Goal: Transaction & Acquisition: Purchase product/service

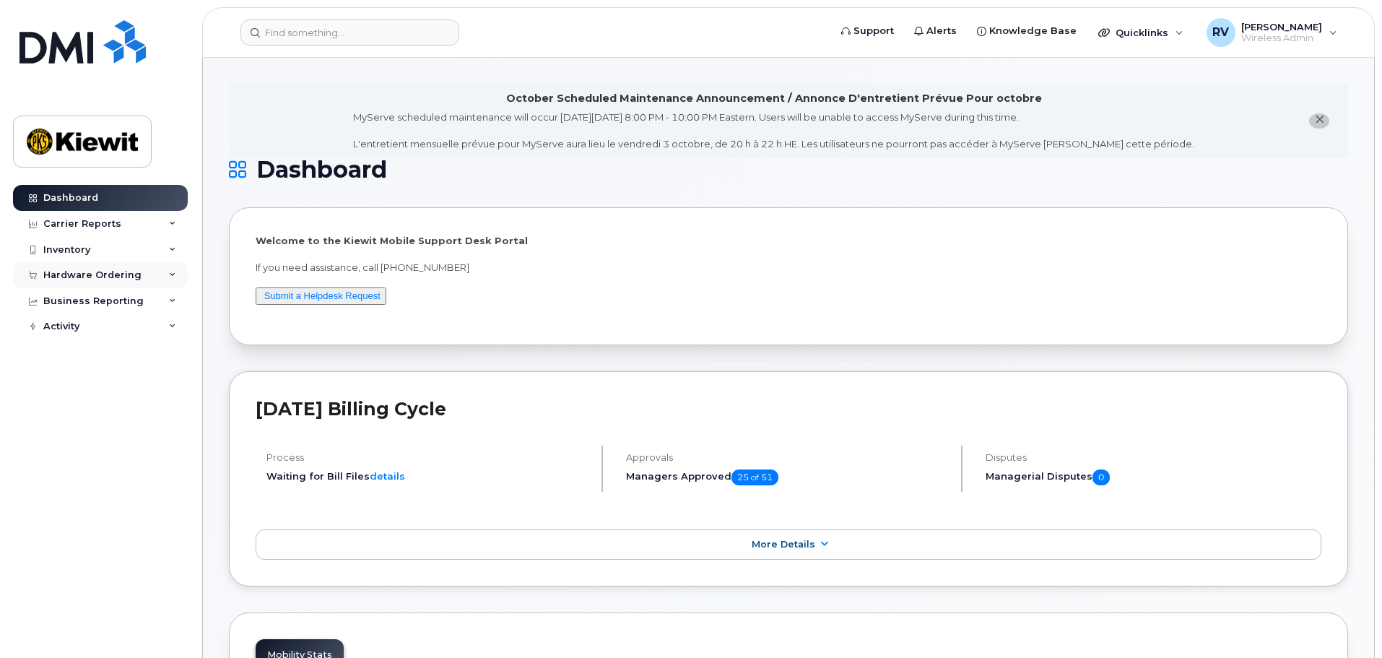
drag, startPoint x: 67, startPoint y: 272, endPoint x: 84, endPoint y: 272, distance: 17.3
click at [67, 272] on div "Hardware Ordering" at bounding box center [92, 275] width 98 height 12
click at [77, 331] on div "Orders" at bounding box center [67, 329] width 35 height 13
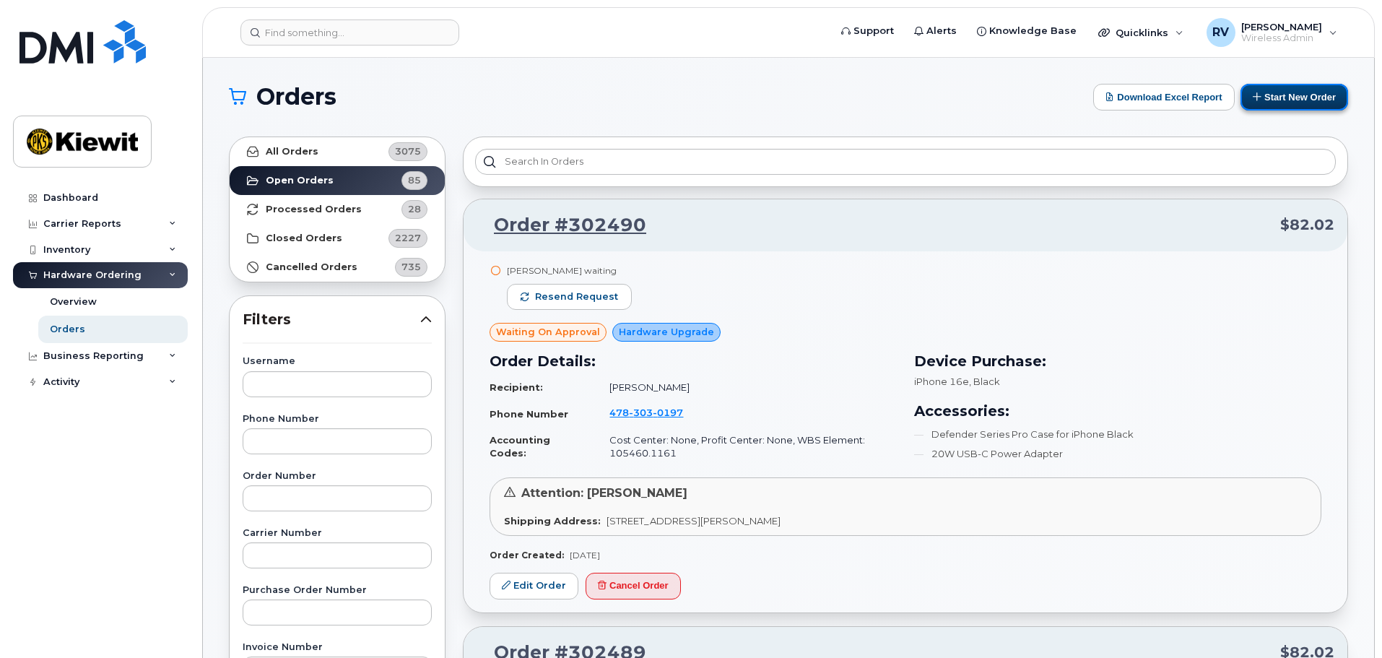
click at [1297, 97] on button "Start New Order" at bounding box center [1294, 97] width 108 height 27
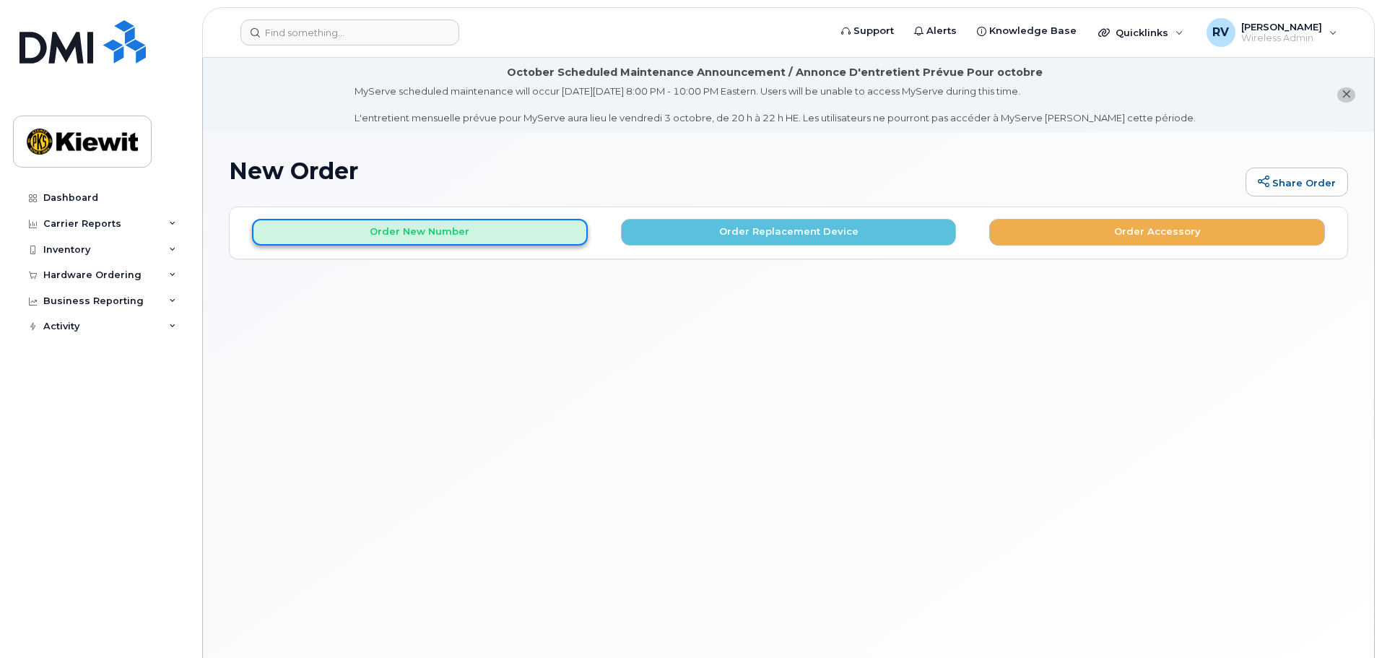
click at [442, 237] on button "Order New Number" at bounding box center [420, 232] width 336 height 27
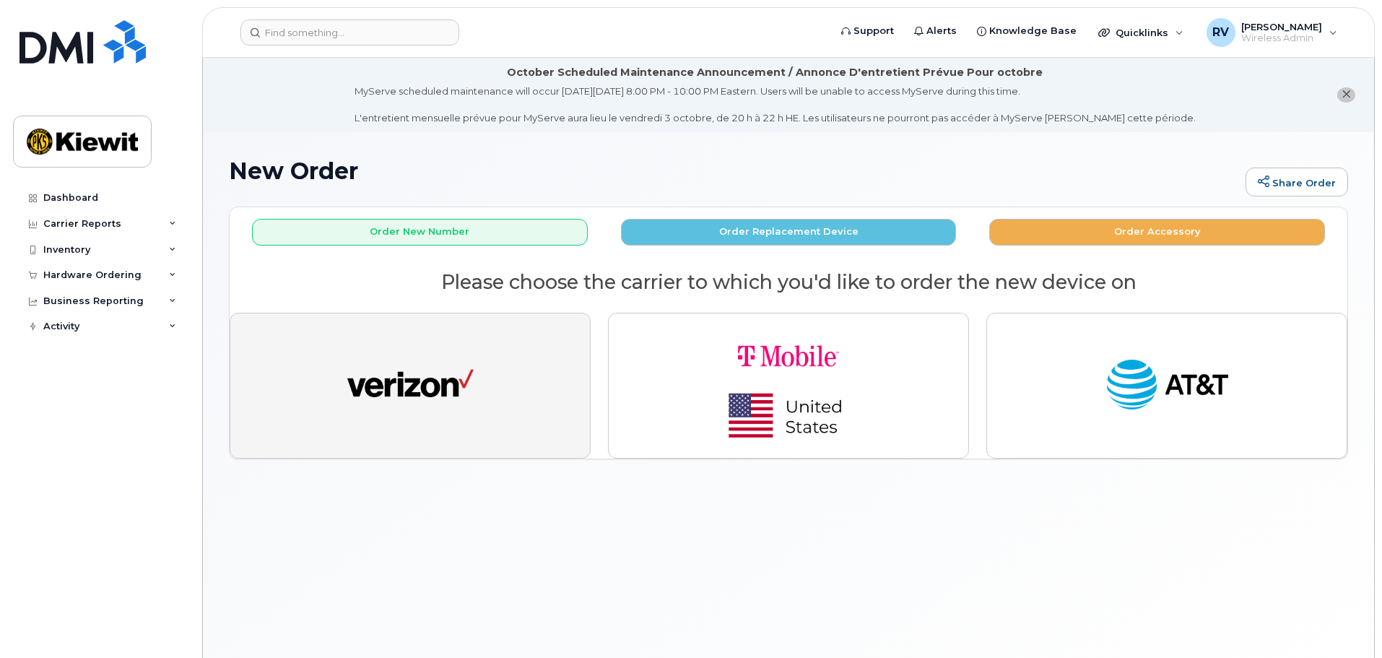
click at [453, 396] on img "button" at bounding box center [410, 385] width 126 height 65
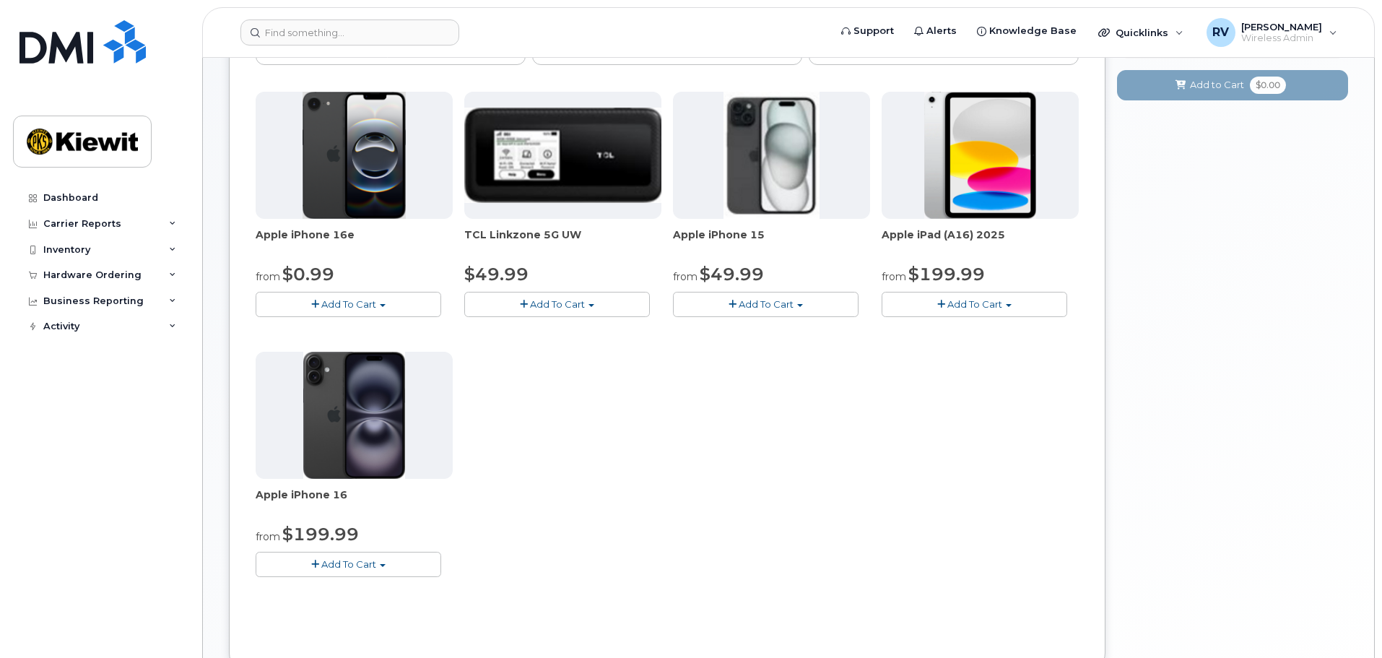
scroll to position [289, 0]
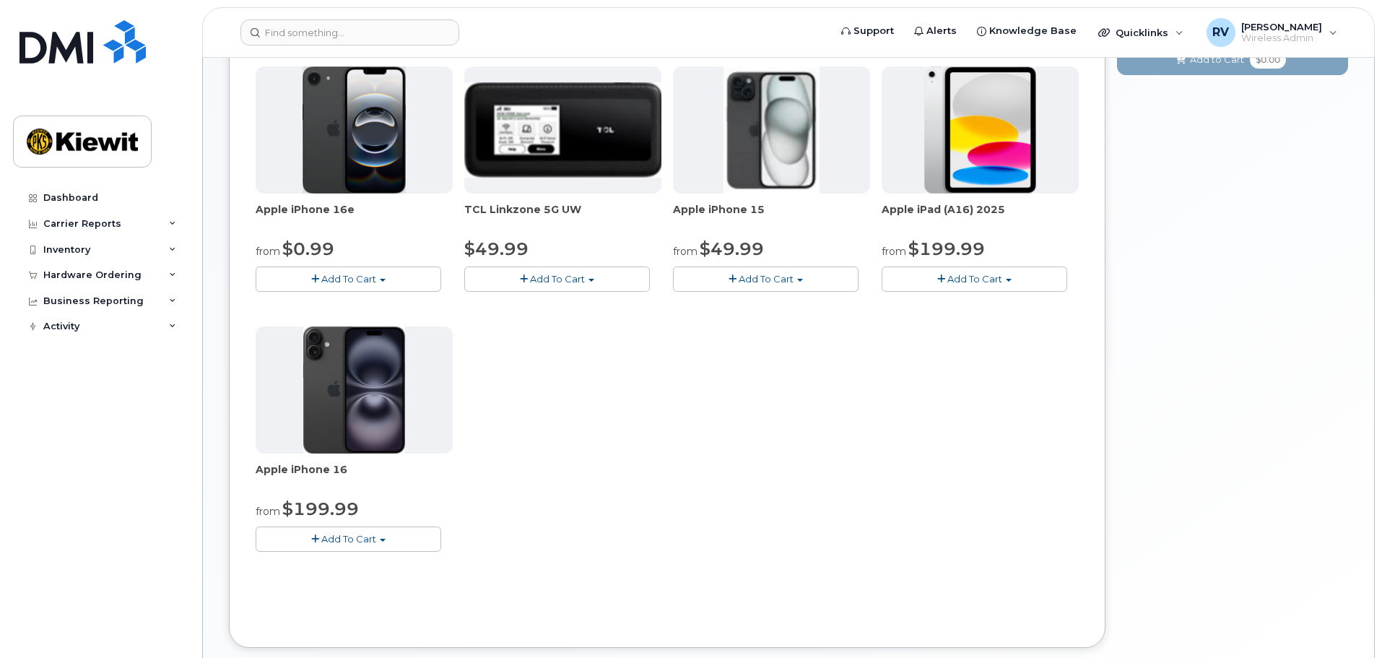
click at [367, 276] on span "Add To Cart" at bounding box center [348, 279] width 55 height 12
click at [353, 304] on link "$0.99 - 2 Year Activation (128GB)" at bounding box center [352, 306] width 186 height 18
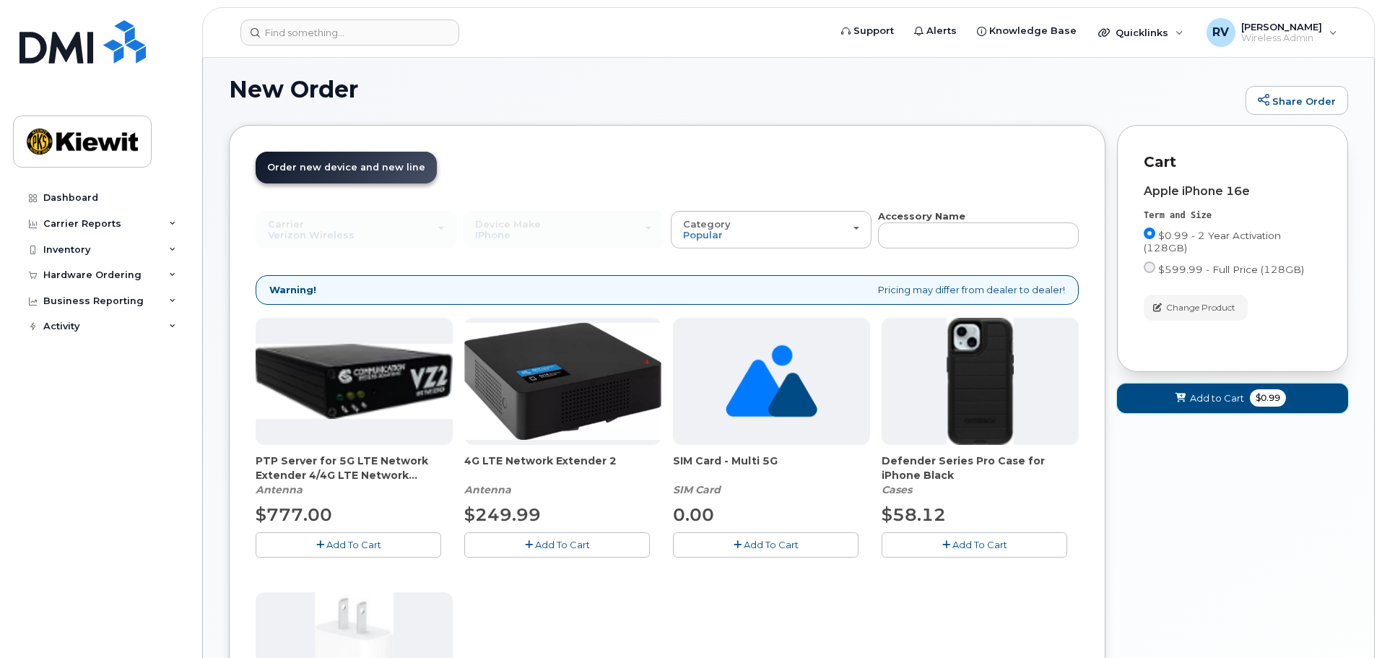
click at [1221, 399] on span "Add to Cart" at bounding box center [1217, 398] width 54 height 14
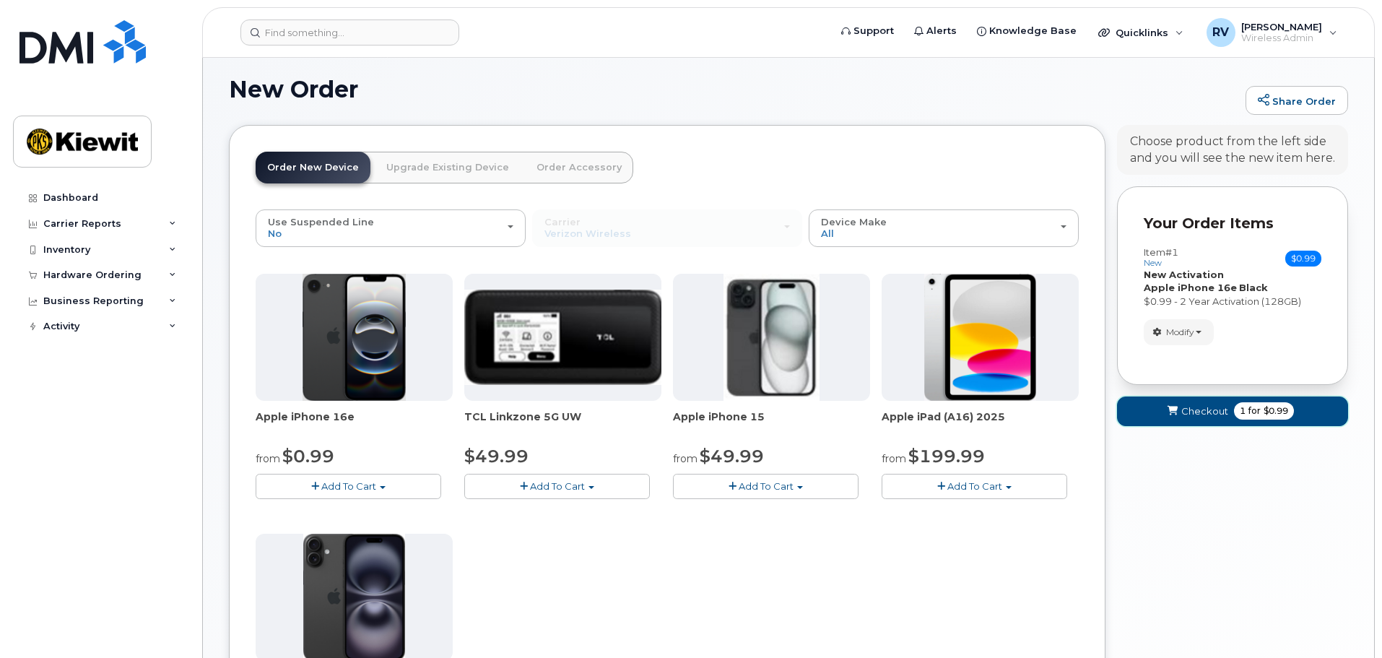
click at [1212, 417] on span "Checkout" at bounding box center [1204, 411] width 47 height 14
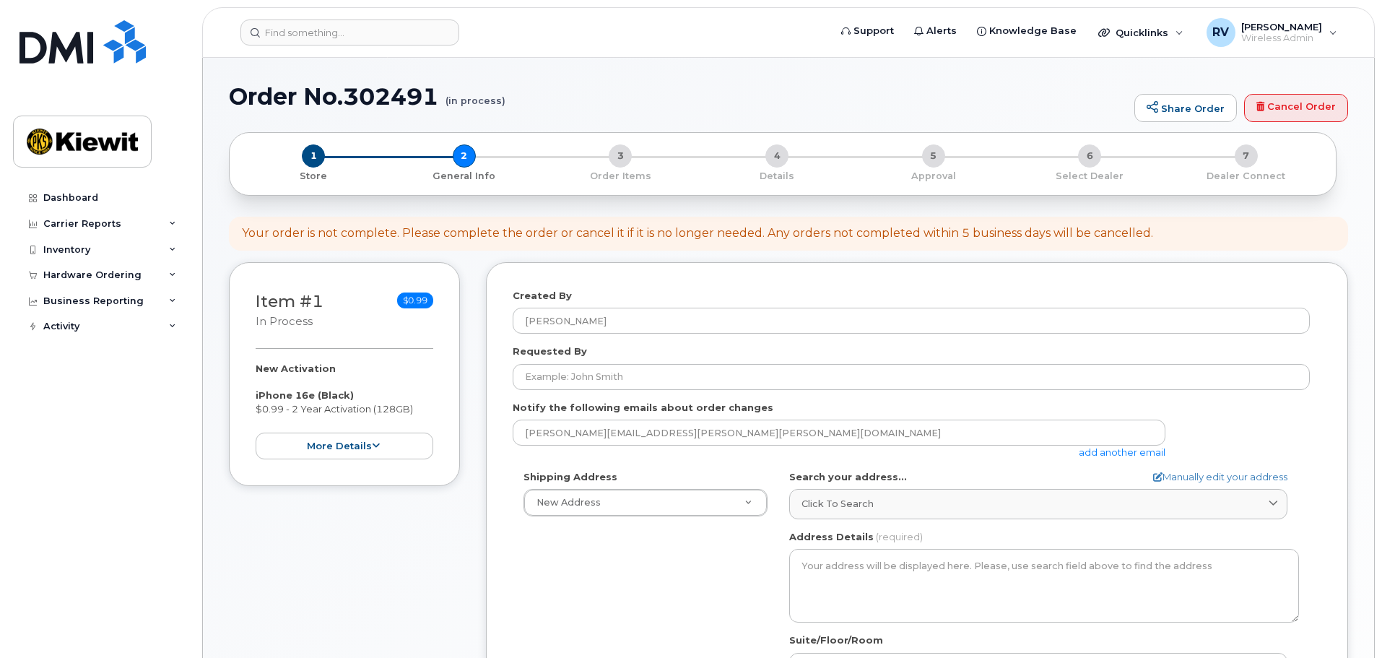
select select
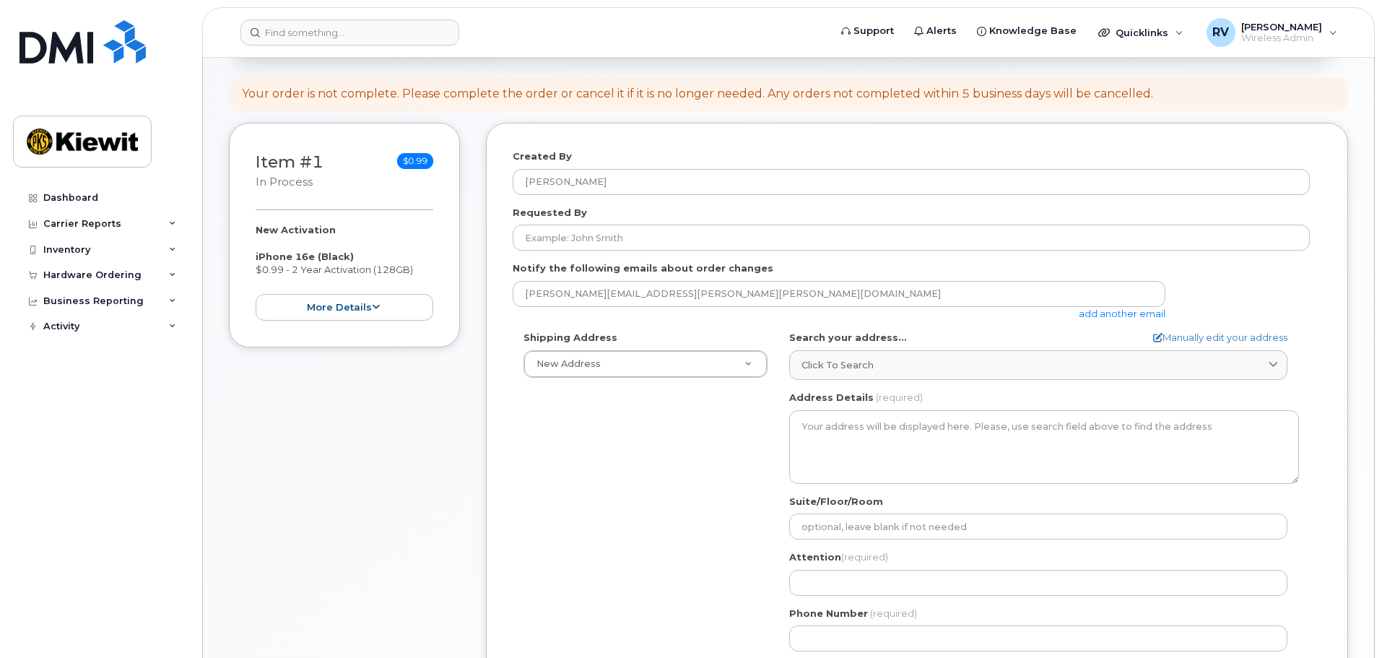
scroll to position [217, 0]
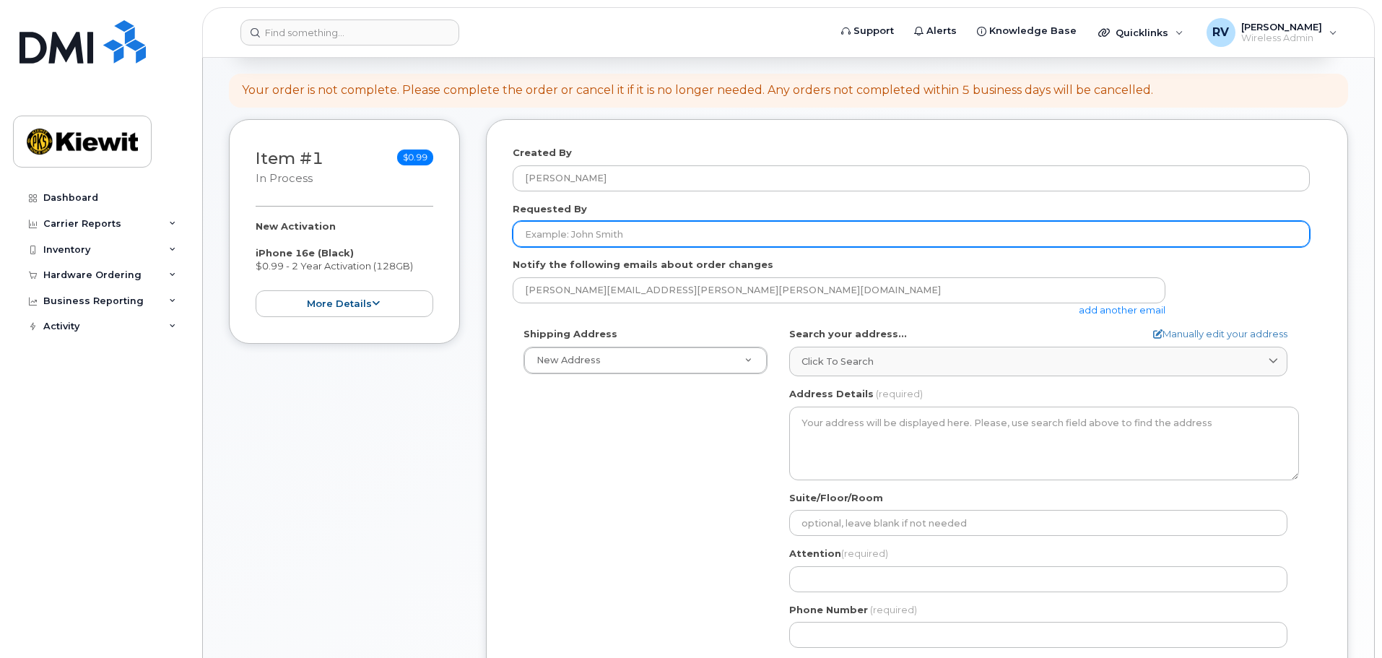
drag, startPoint x: 585, startPoint y: 233, endPoint x: 642, endPoint y: 241, distance: 57.6
click at [585, 233] on input "Requested By" at bounding box center [911, 234] width 797 height 26
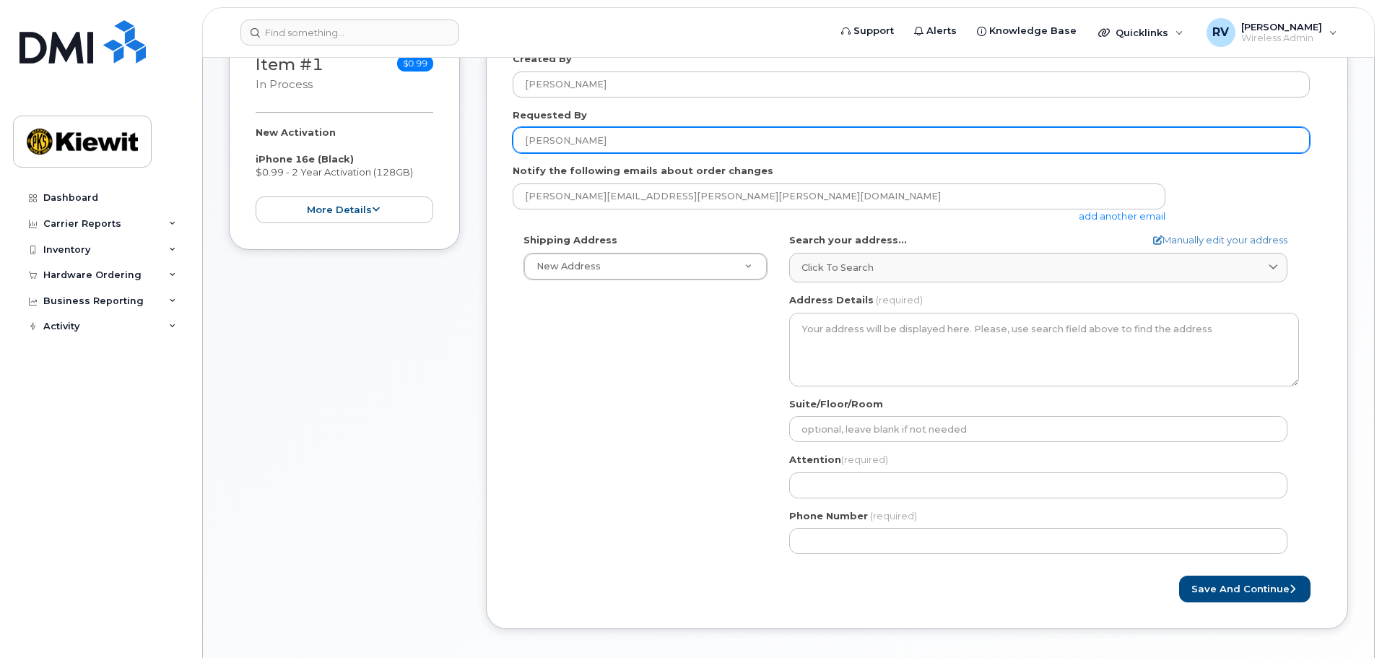
scroll to position [289, 0]
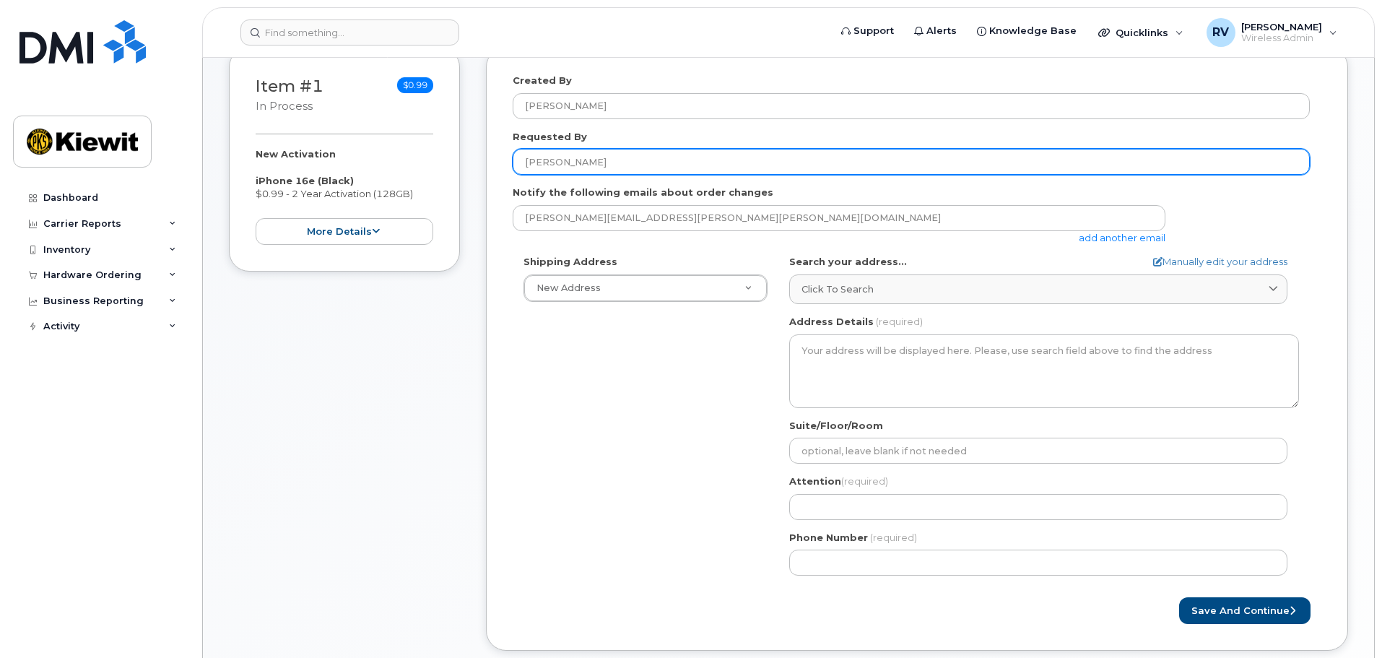
drag, startPoint x: 623, startPoint y: 159, endPoint x: 419, endPoint y: 159, distance: 204.3
click at [422, 159] on div "Item #1 in process $0.99 New Activation iPhone 16e (Black) $0.99 - 2 Year Activ…" at bounding box center [788, 359] width 1119 height 625
type input "[PERSON_NAME]"
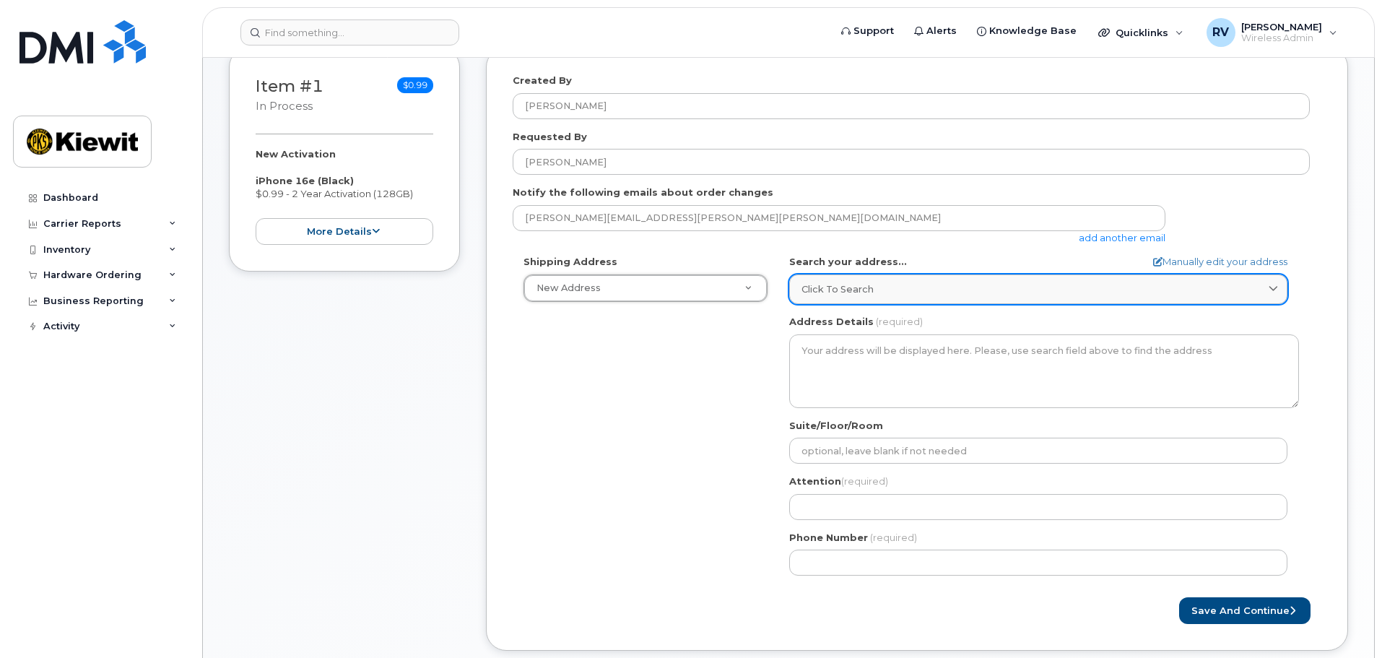
click at [860, 283] on span "Click to search" at bounding box center [837, 289] width 72 height 14
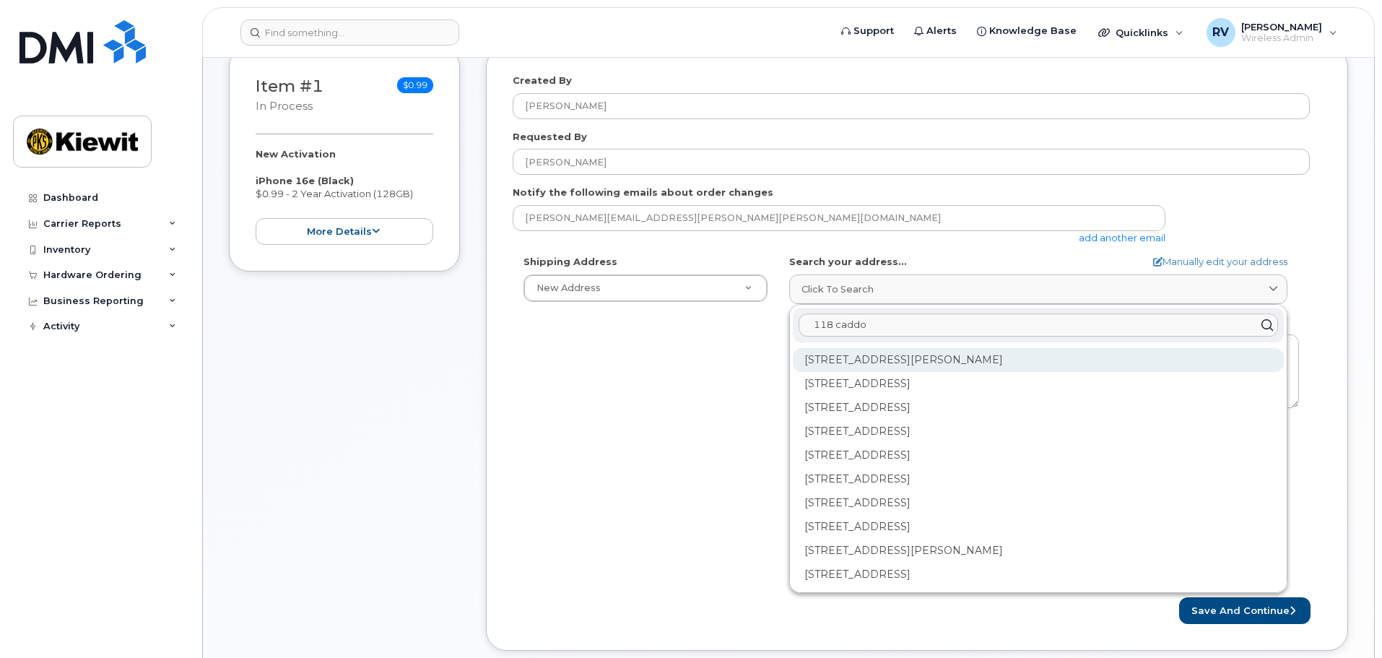
type input "118 caddo"
click at [942, 361] on div "118 Caddo Dr Abilene TX 79602-8035" at bounding box center [1038, 360] width 491 height 24
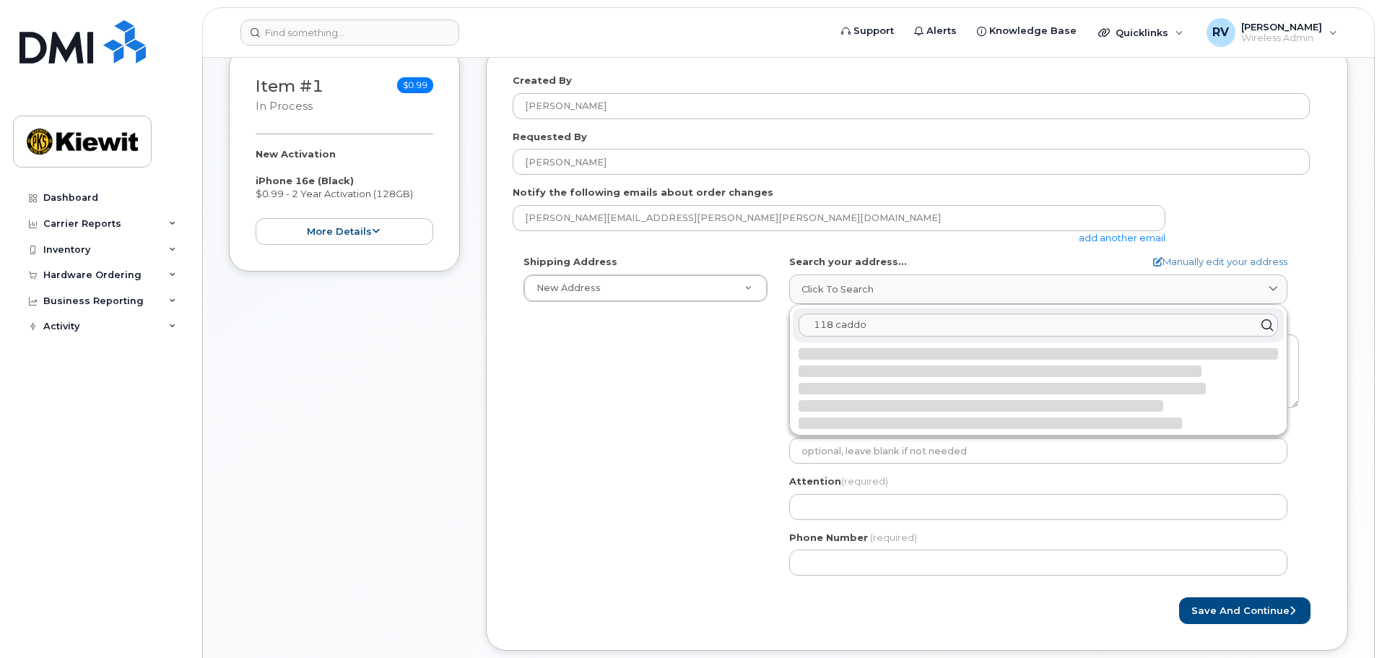
select select
type textarea "118 Caddo Dr ABILENE TX 79602-8035 UNITED STATES"
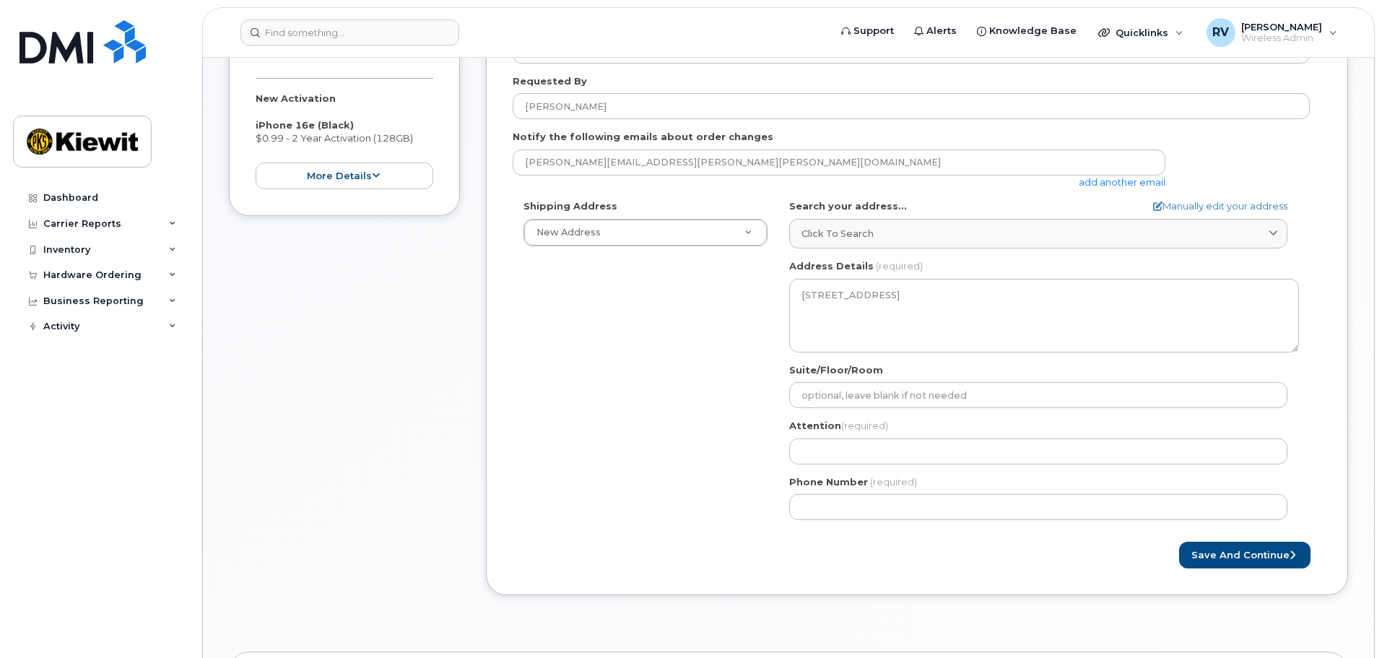
scroll to position [361, 0]
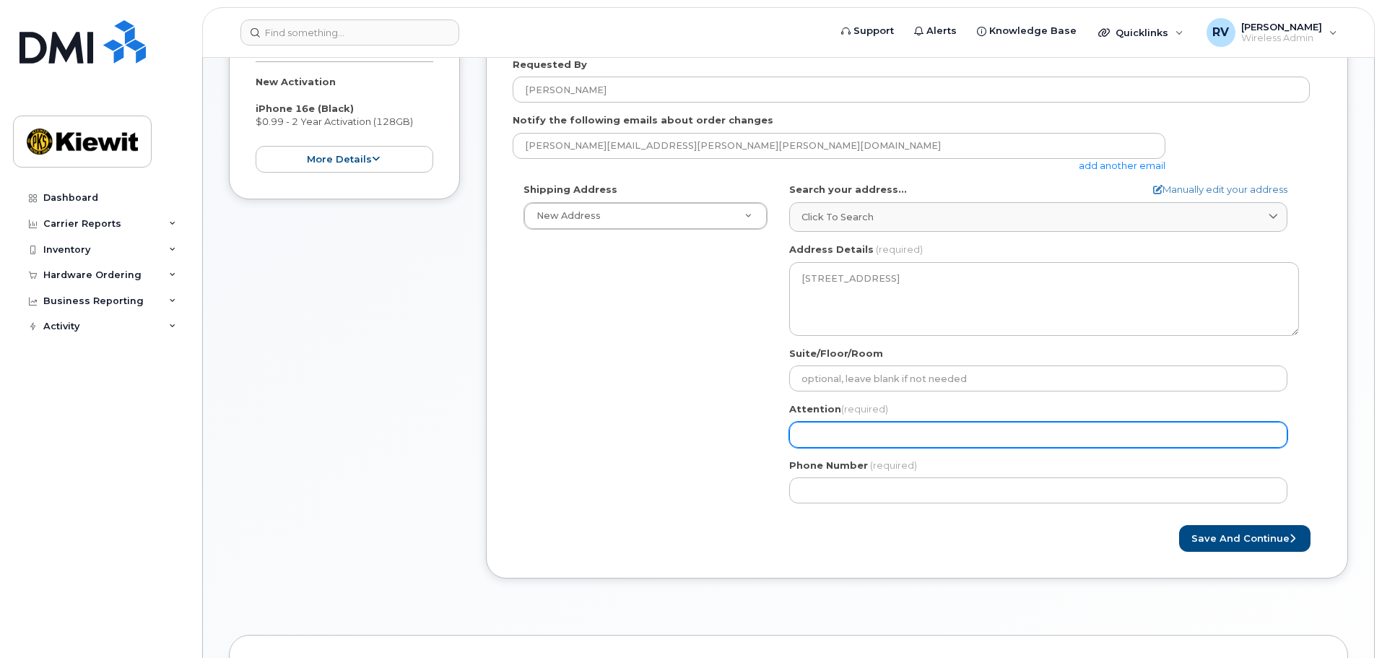
drag, startPoint x: 848, startPoint y: 436, endPoint x: 920, endPoint y: 420, distance: 73.9
click at [848, 436] on input "Attention (required)" at bounding box center [1038, 435] width 498 height 26
select select
type input "R"
select select
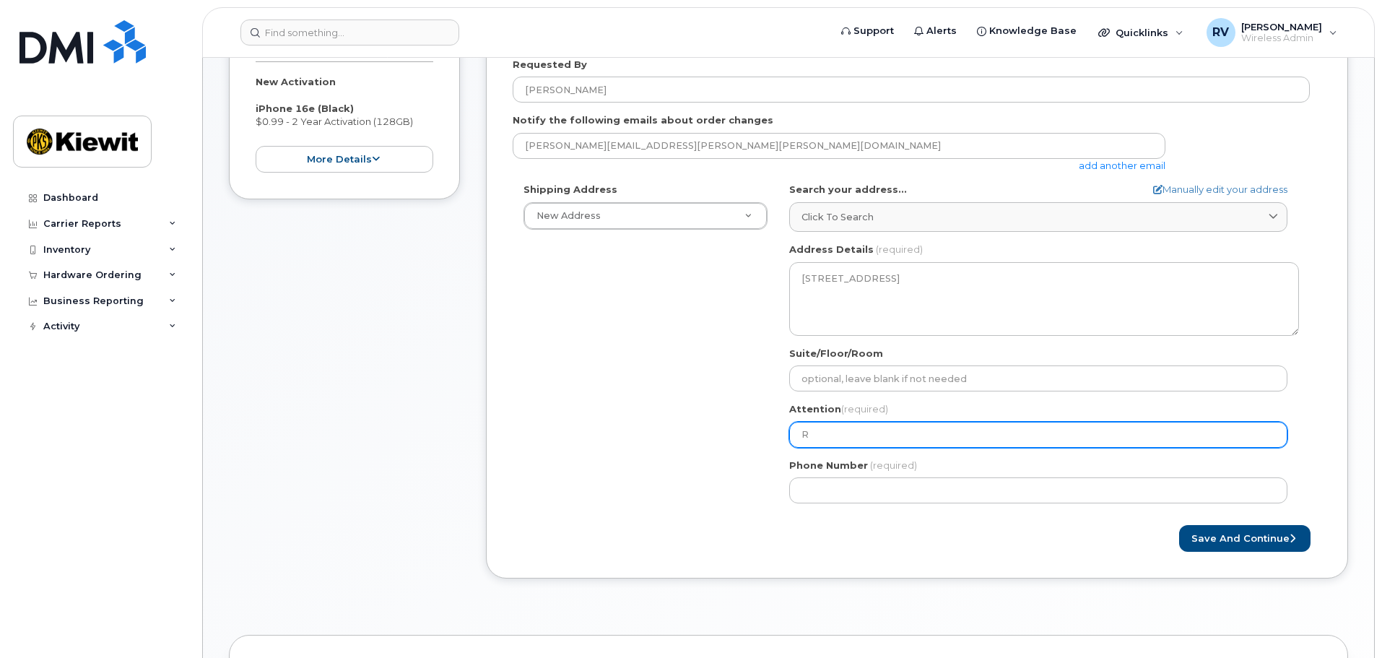
type input "Ri"
select select
type input "Ric"
select select
type input "Rich"
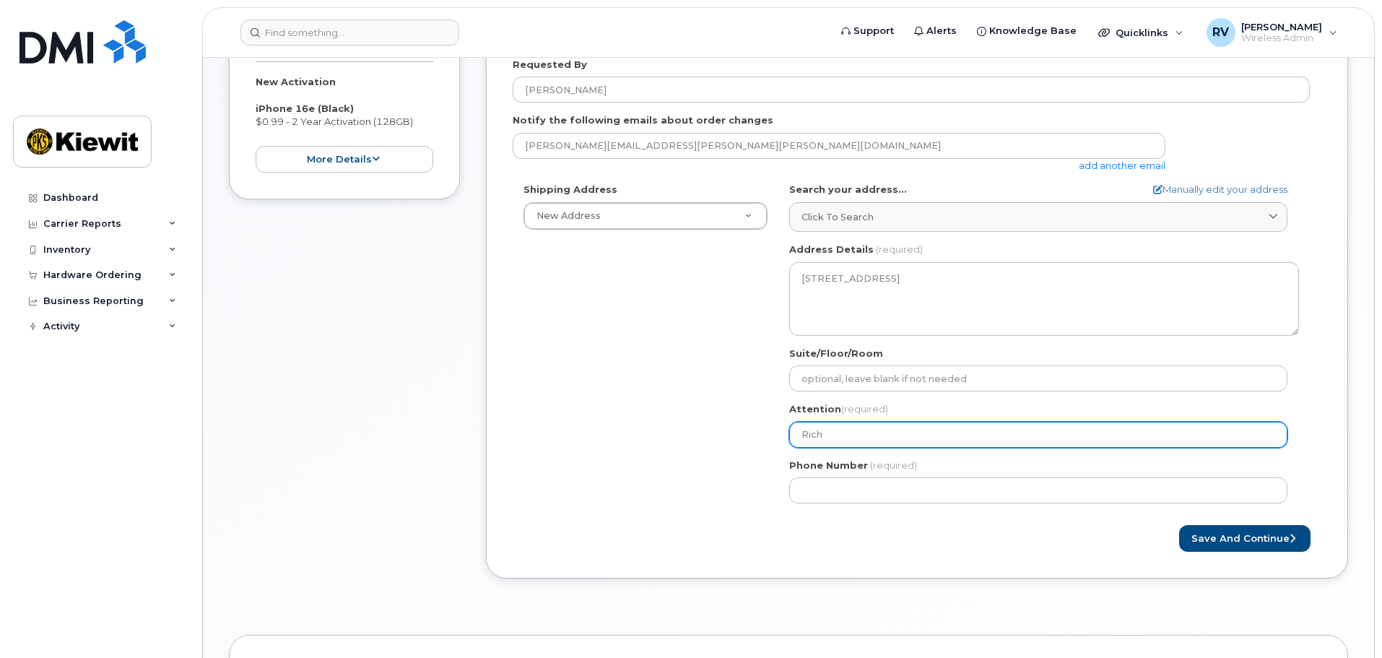
select select
type input "Richa"
select select
type input "Richar"
select select
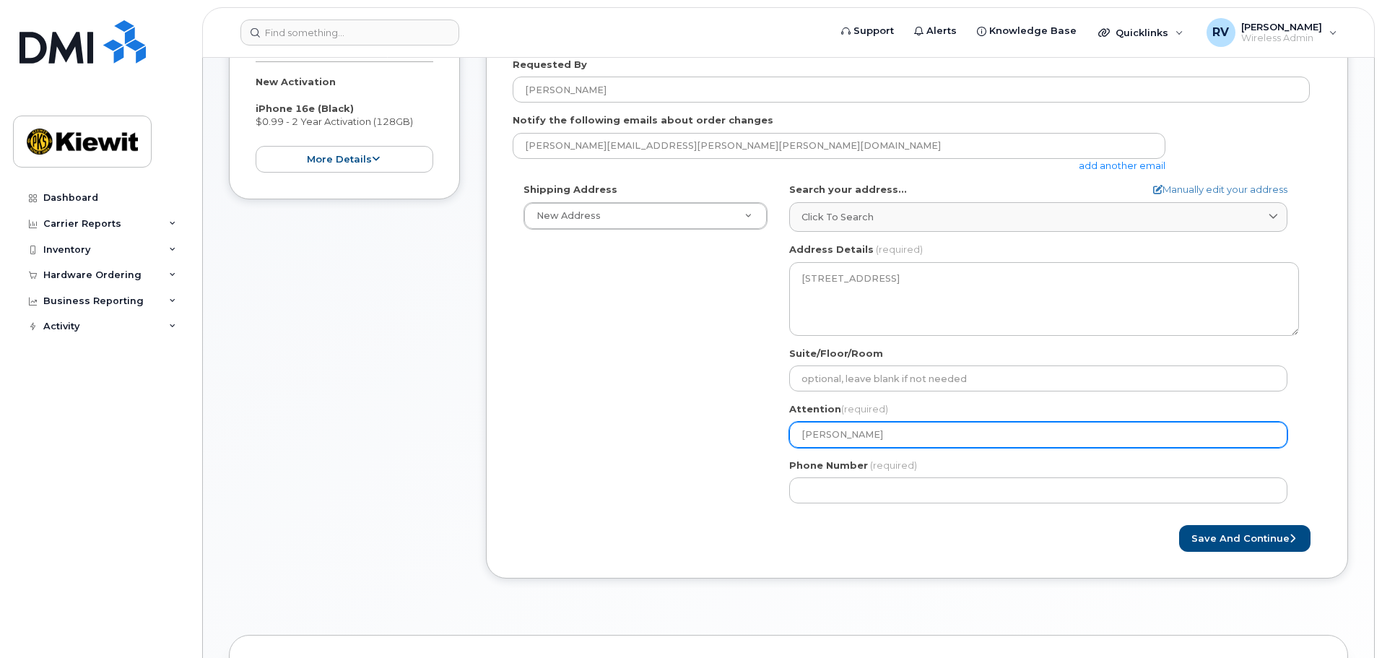
type input "Richard"
select select
type input "Richard v"
select select
type input "Richard vo"
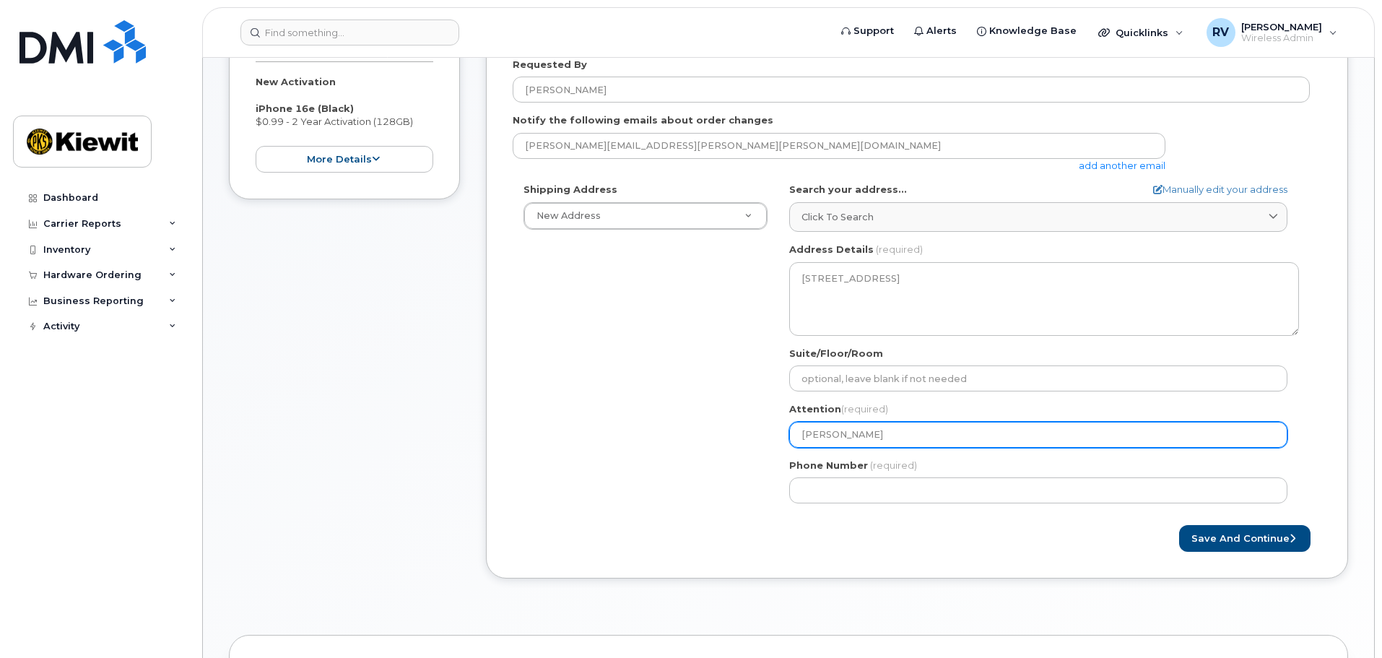
select select
type input "Richard vog"
select select
type input "Richard vogle"
select select
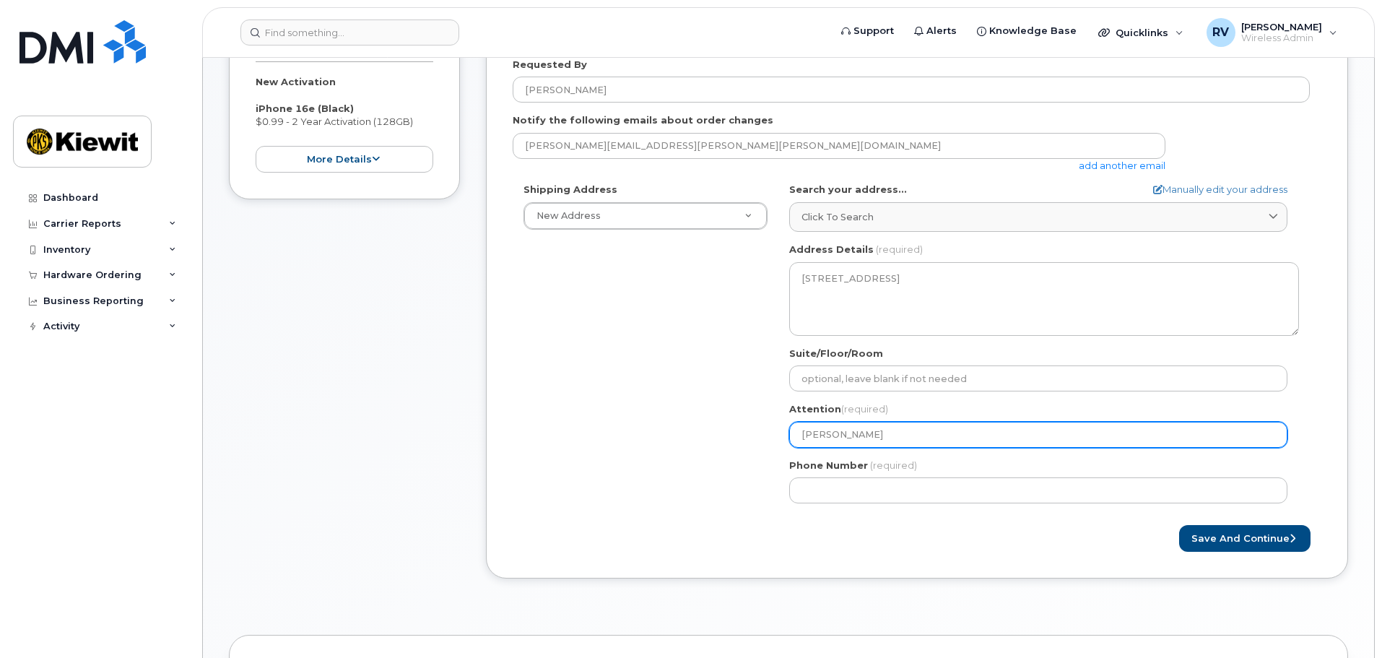
type input "Richard vogler"
select select
type input "Richard vogle"
select select
type input "Richard vogl"
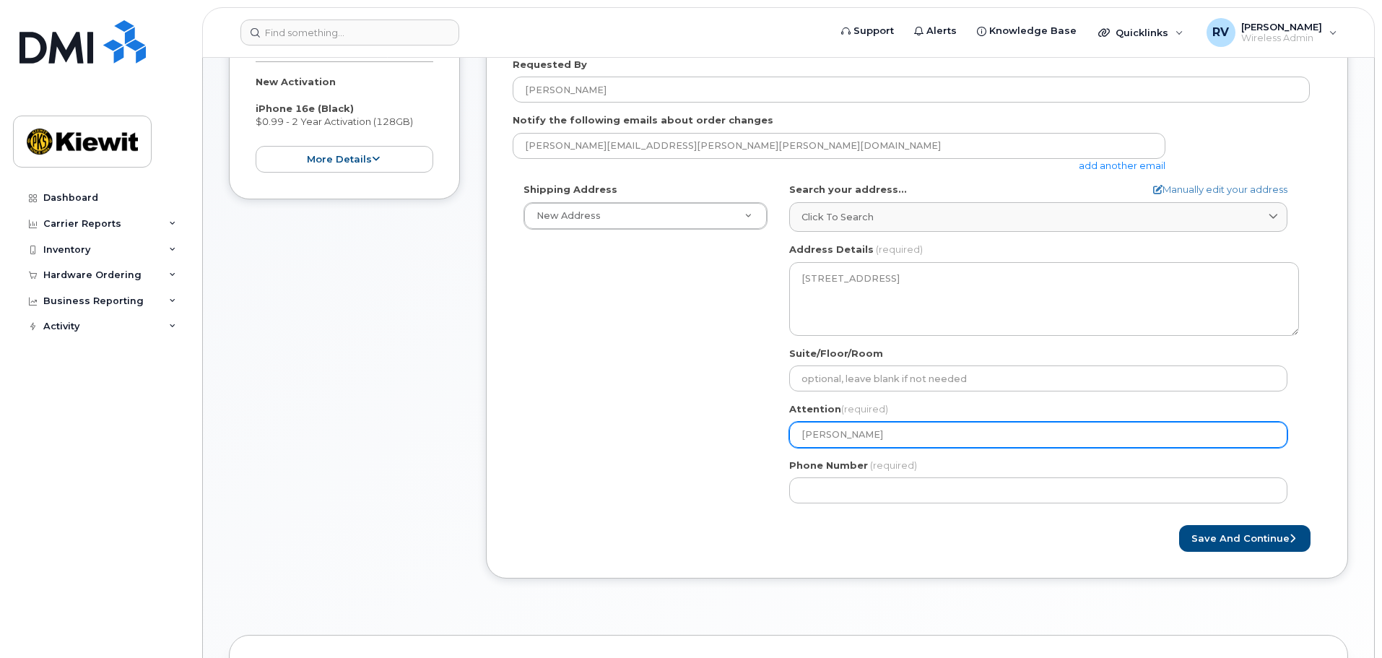
select select
type input "Richard vog"
select select
type input "Richard vo"
select select
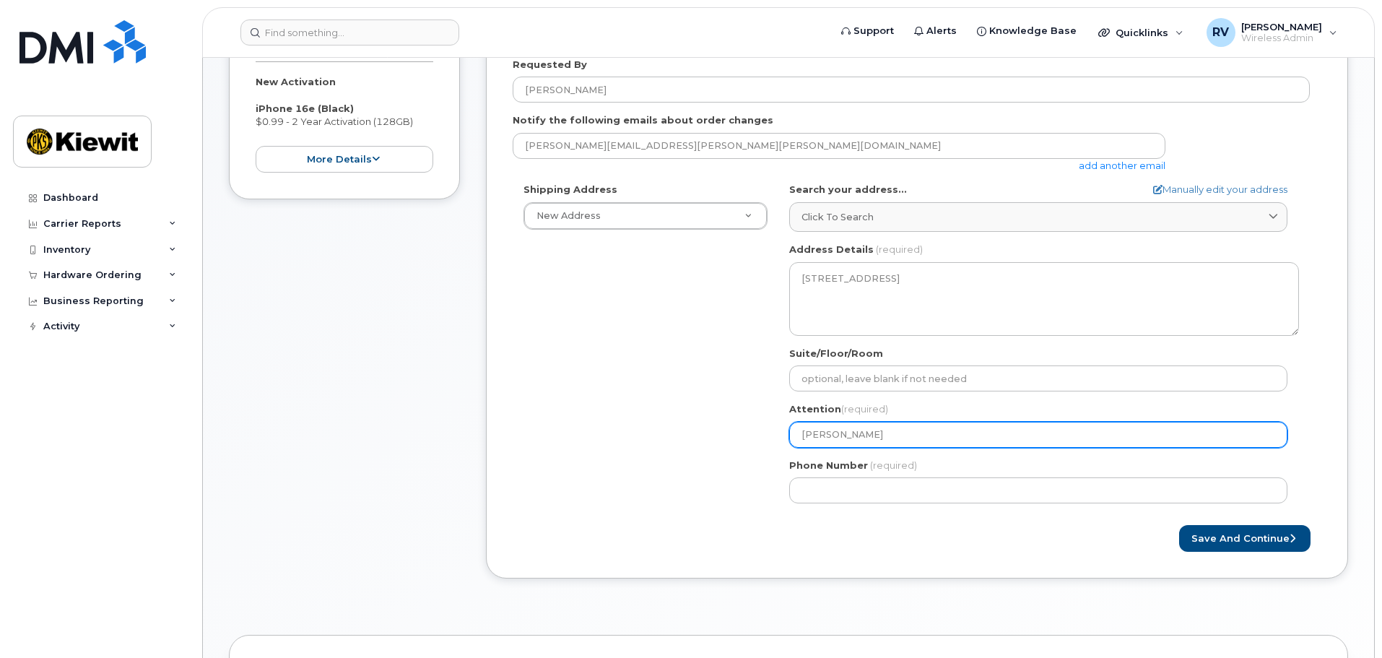
type input "Richard v"
select select
type input "Richard"
select select
type input "Richard V"
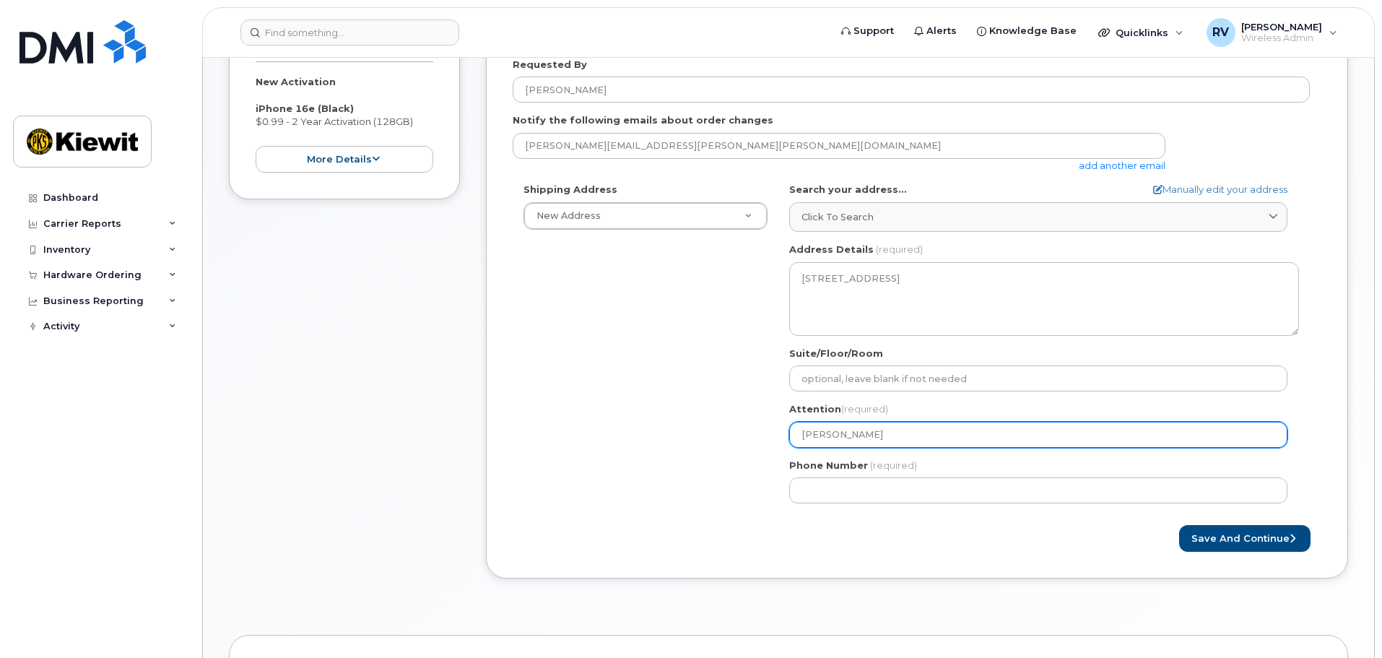
select select
type input "Richard Vog"
select select
type input "Richard Vogl"
select select
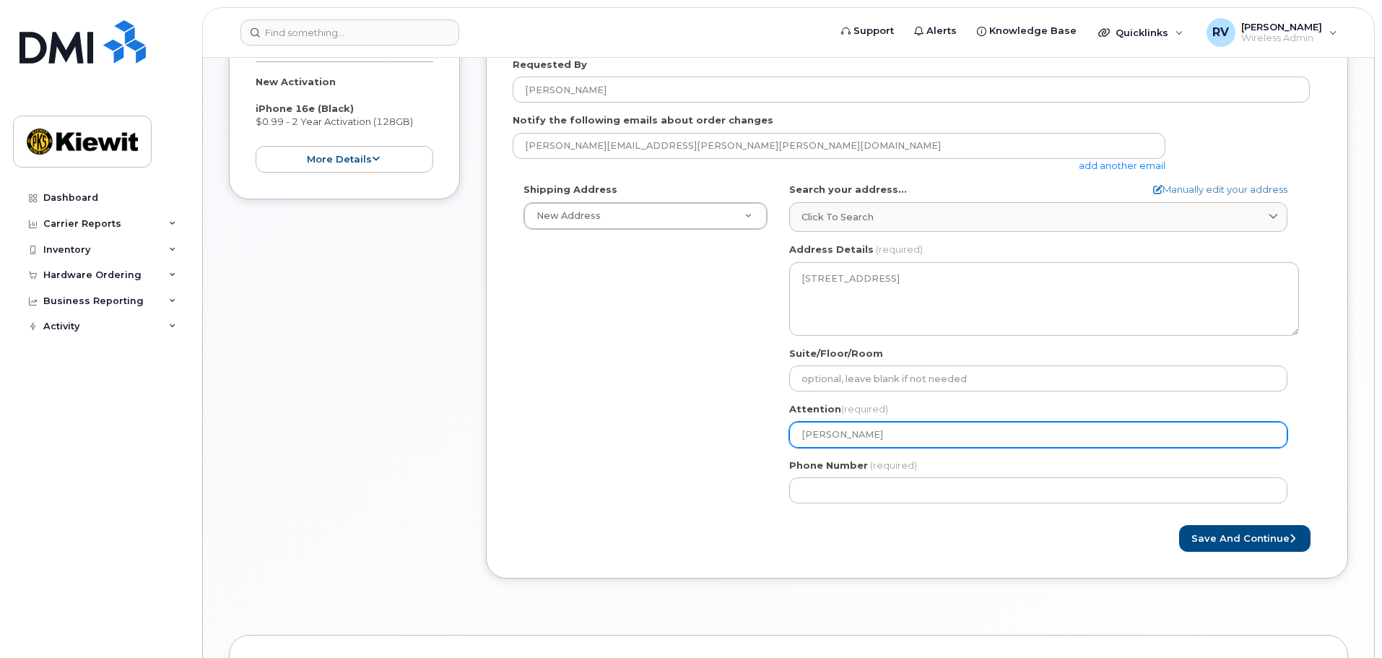
type input "Richard Vogle"
select select
type input "[PERSON_NAME]"
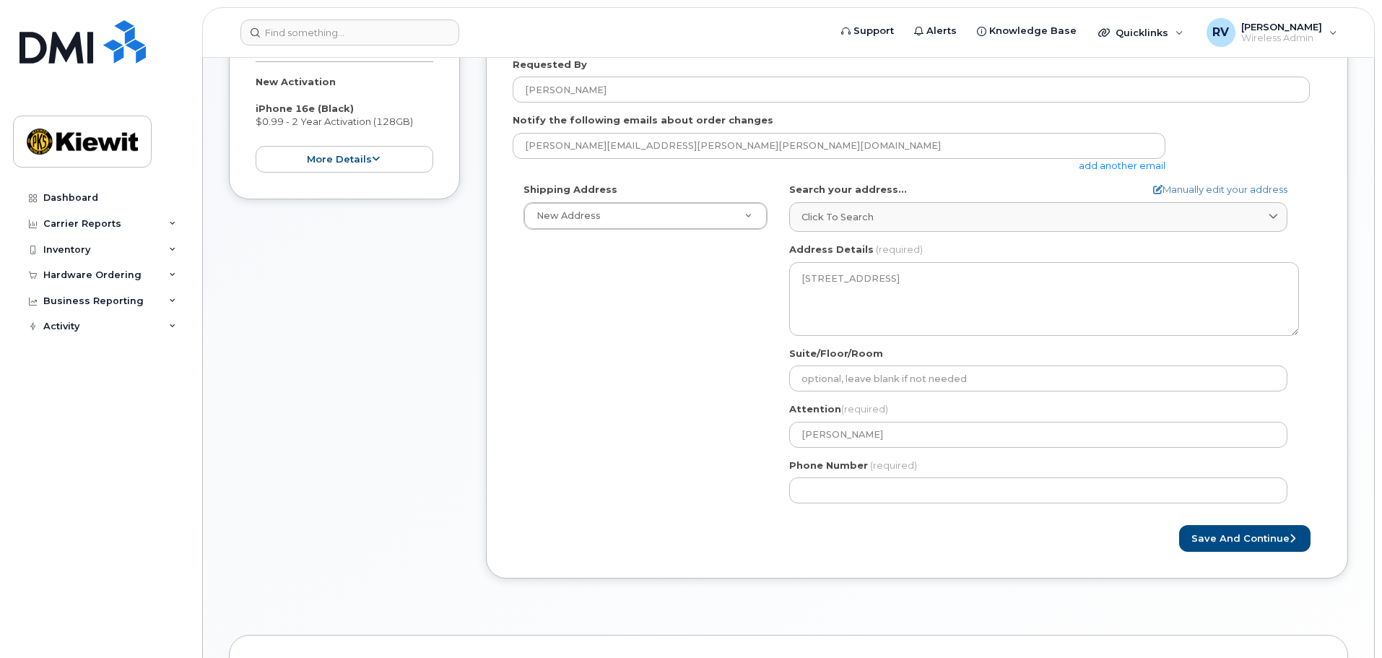
click at [670, 507] on div "Shipping Address New Address New Address TX Abilene Search your address... Manu…" at bounding box center [911, 348] width 797 height 331
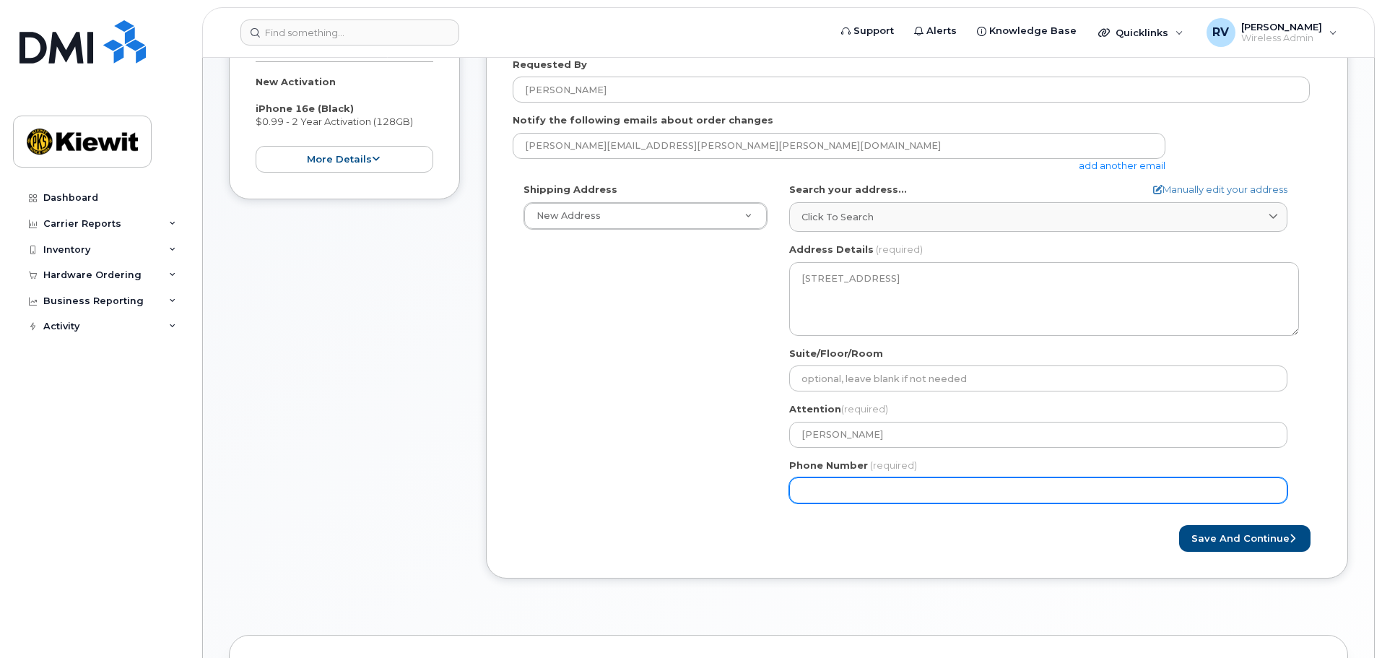
drag, startPoint x: 849, startPoint y: 490, endPoint x: 1052, endPoint y: 476, distance: 204.0
click at [849, 490] on input "Phone Number" at bounding box center [1038, 490] width 498 height 26
type input "3613850302"
select select
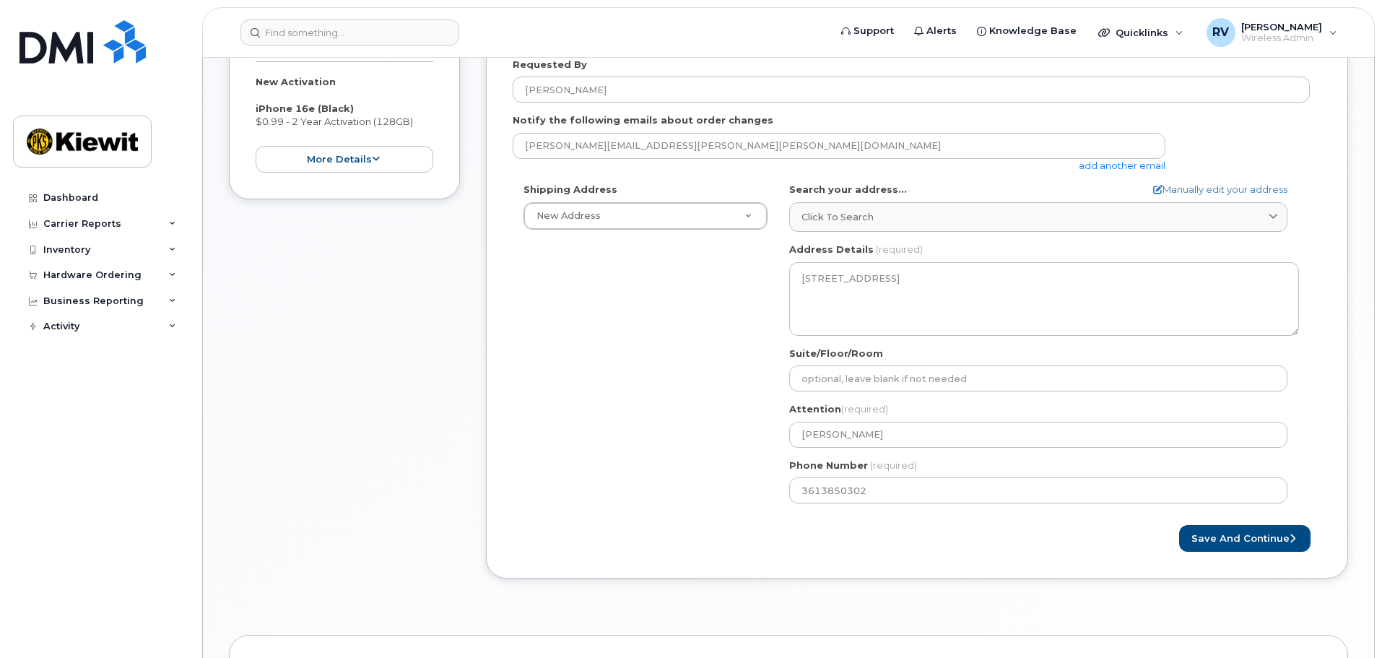
click at [1032, 544] on div "Save and Continue" at bounding box center [1119, 538] width 404 height 27
click at [1218, 541] on button "Save and Continue" at bounding box center [1244, 538] width 131 height 27
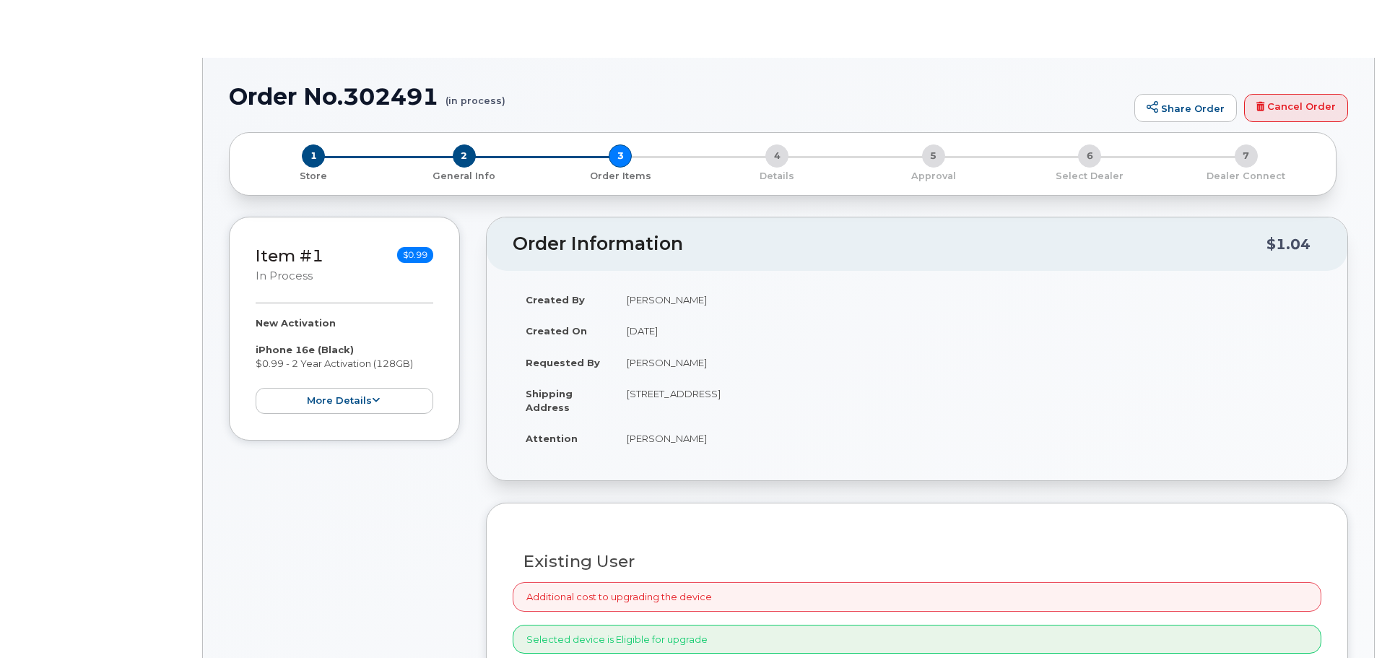
radio input "true"
select select
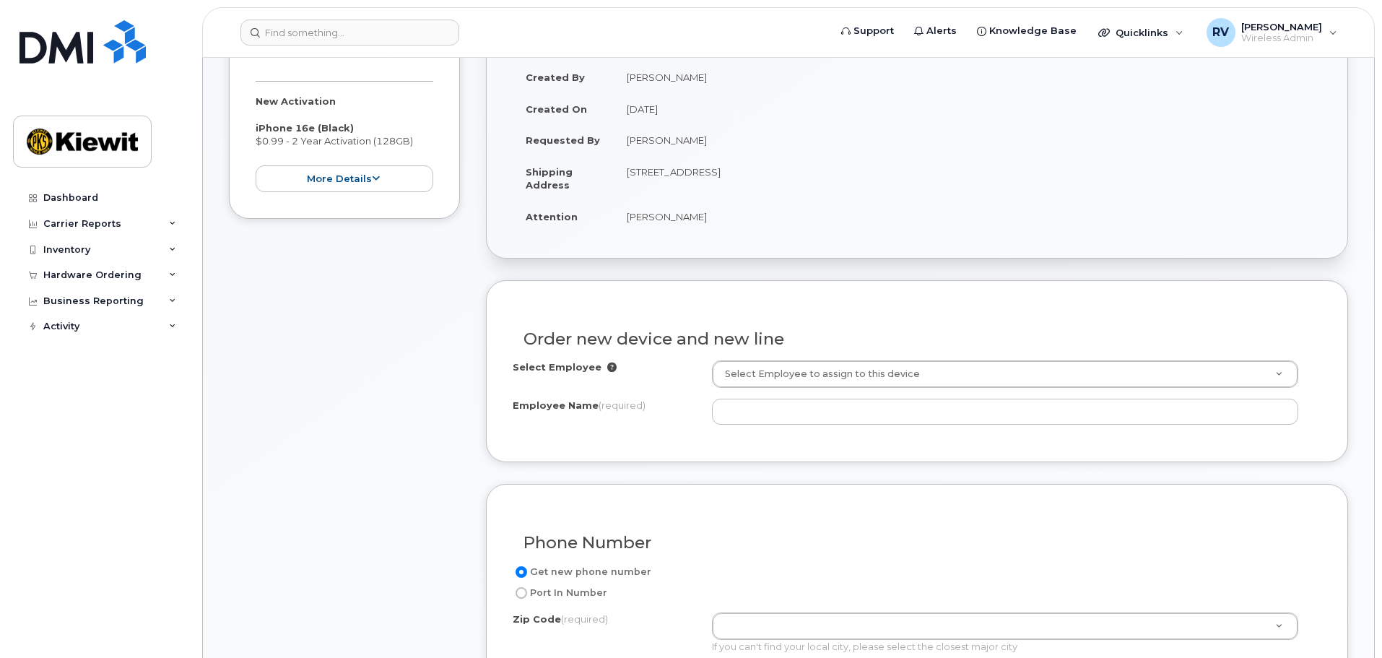
scroll to position [361, 0]
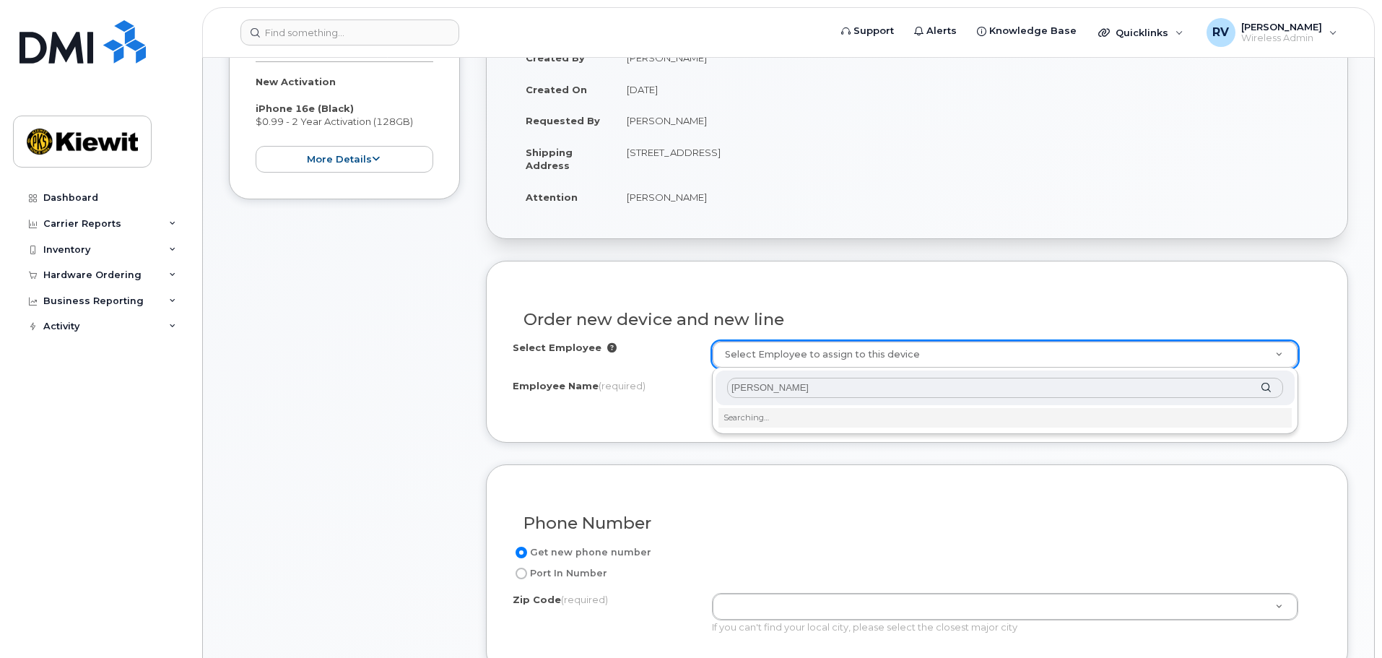
type input "[PERSON_NAME]"
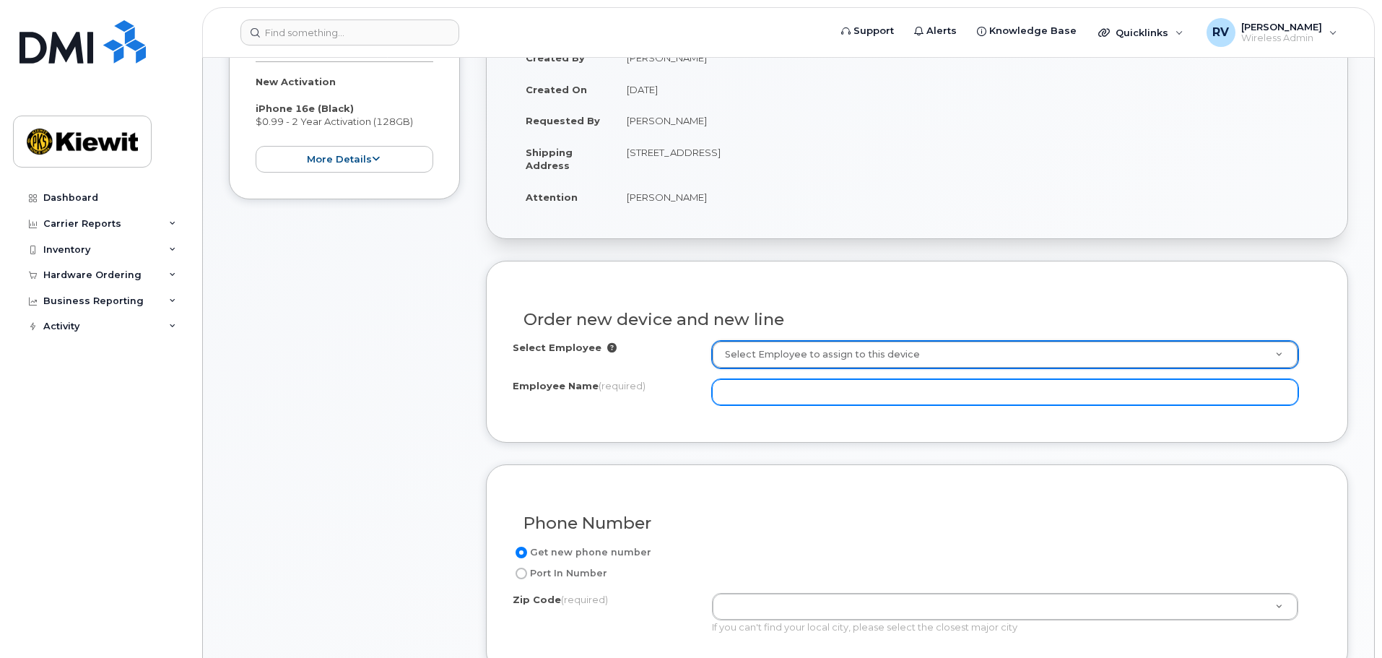
click at [780, 391] on input "Employee Name (required)" at bounding box center [1005, 392] width 586 height 26
type input "[PERSON_NAME]"
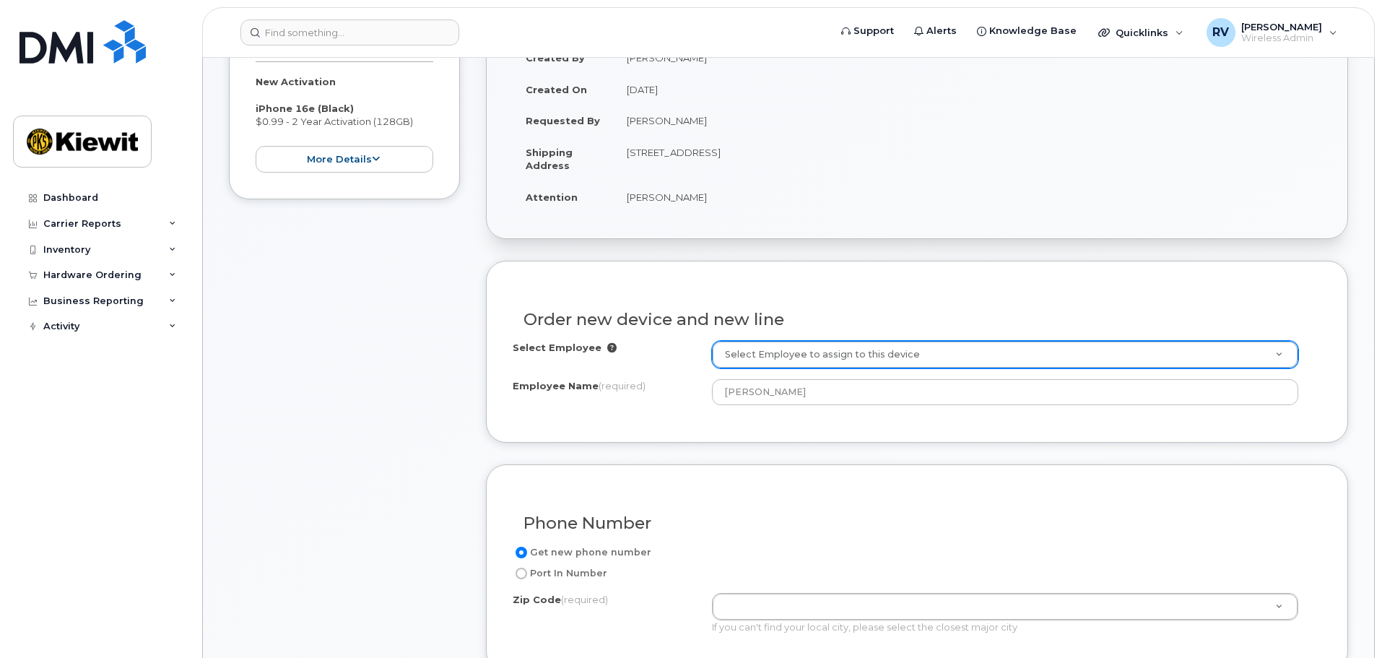
click at [729, 491] on div "Phone Number" at bounding box center [917, 517] width 808 height 53
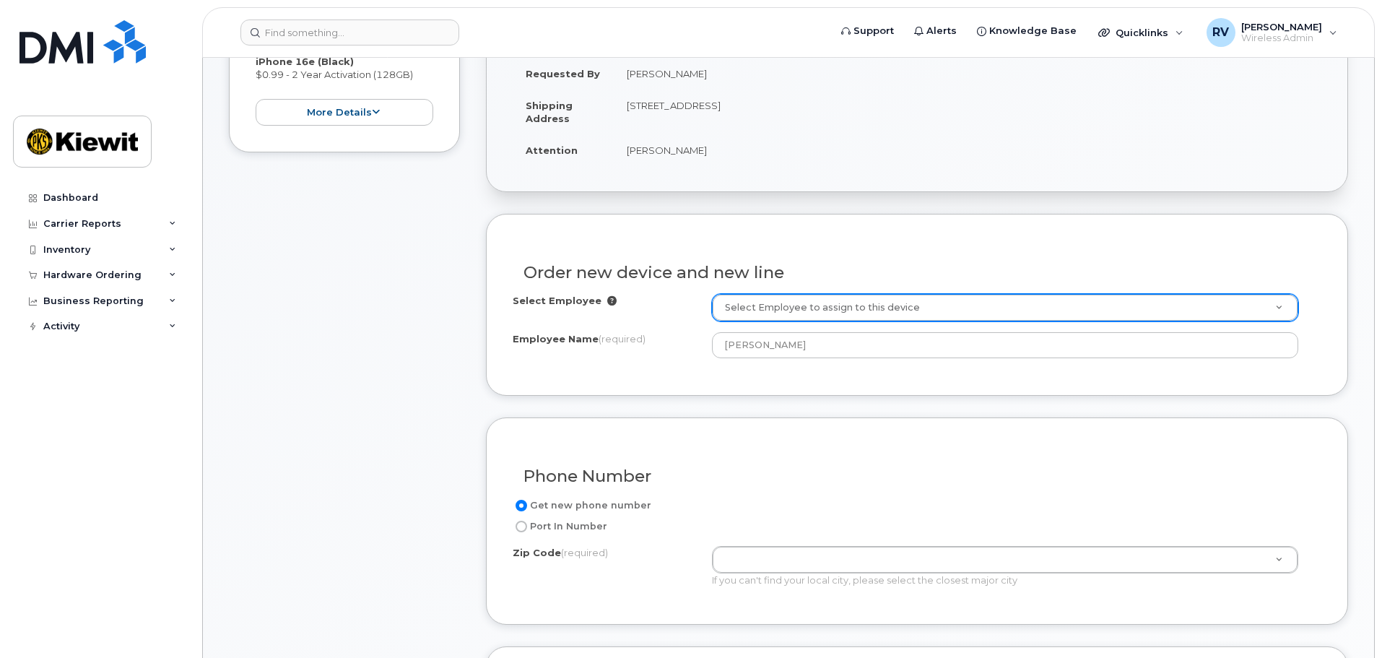
scroll to position [433, 0]
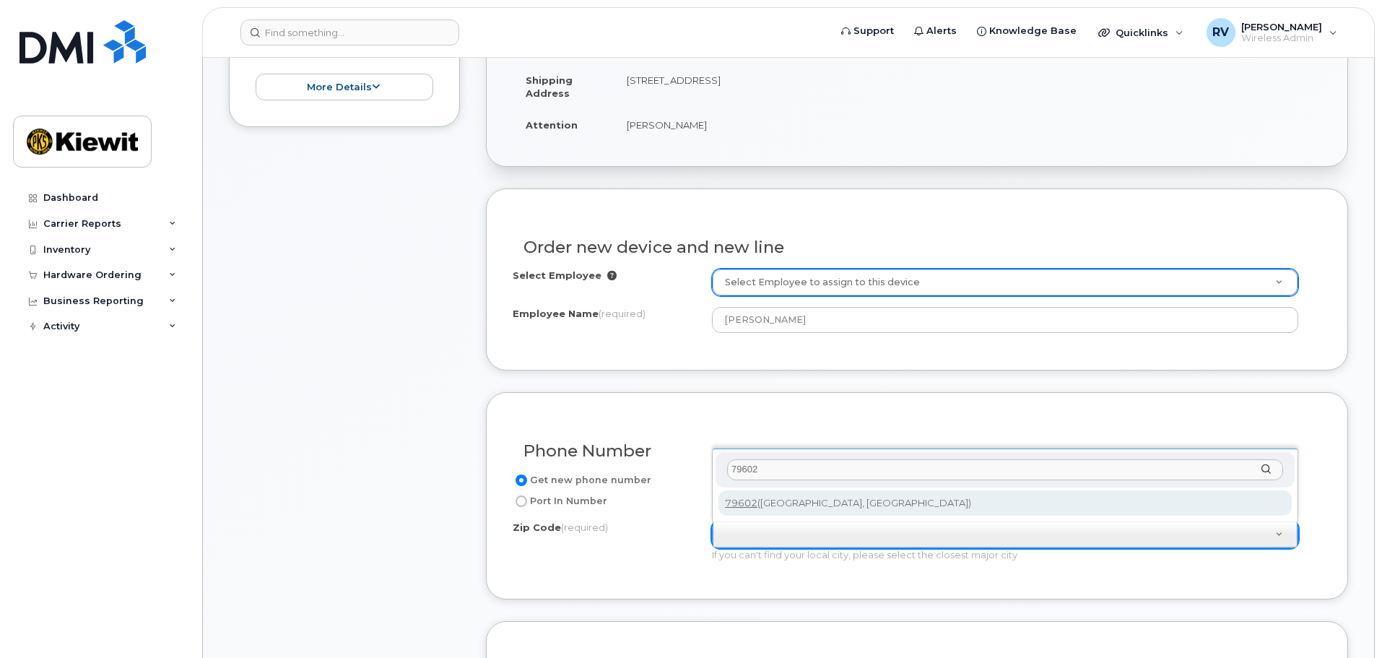
type input "79602"
type input "79602 (Abilene, TX)"
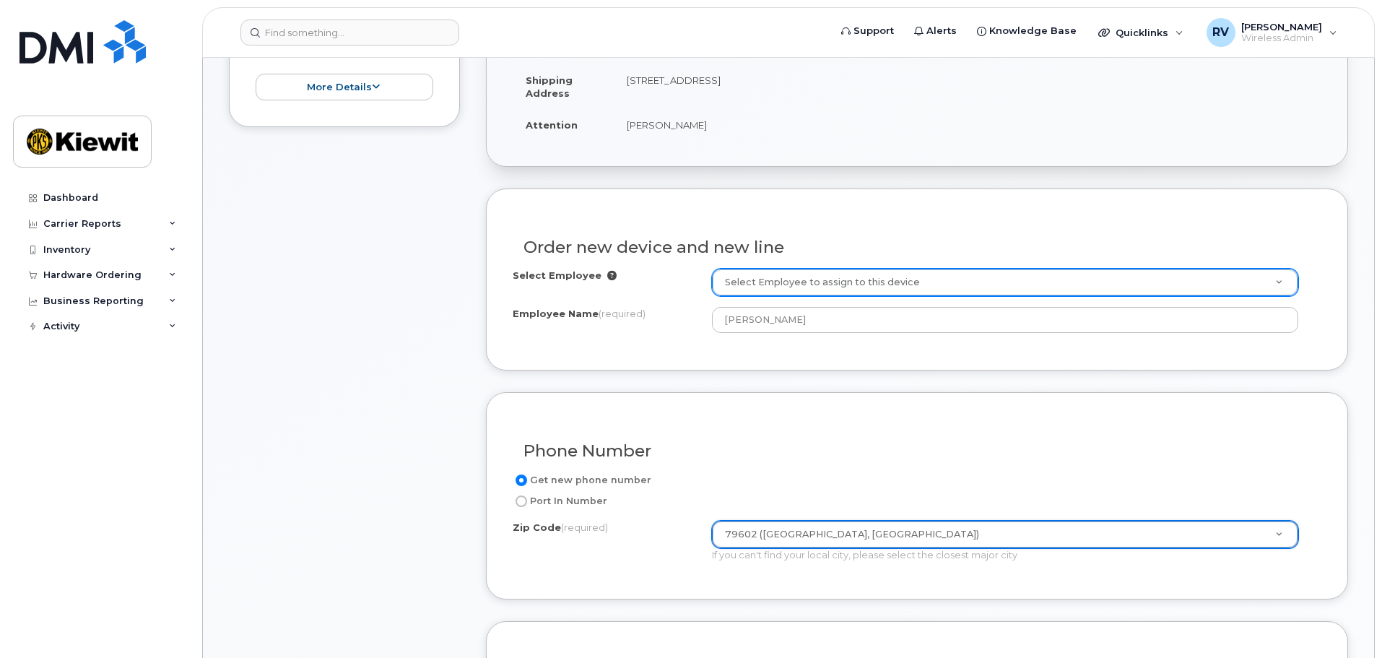
click at [808, 433] on div "Phone Number" at bounding box center [917, 445] width 808 height 53
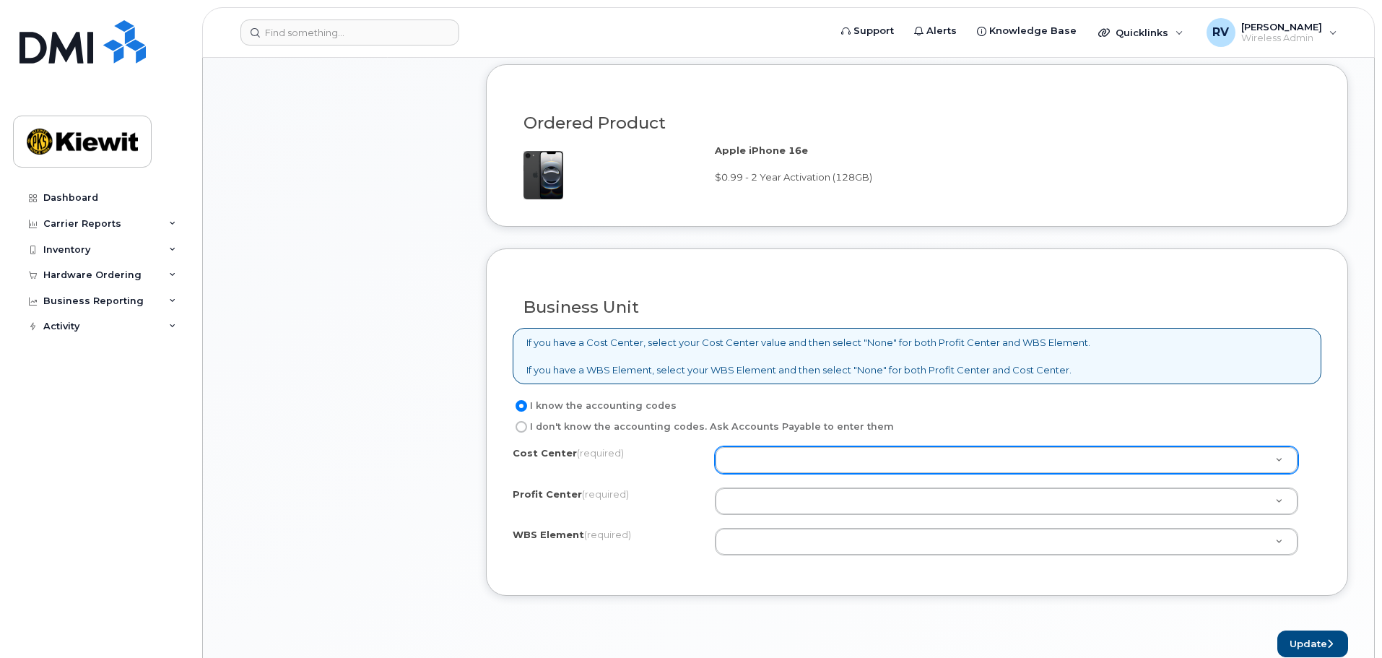
scroll to position [1011, 0]
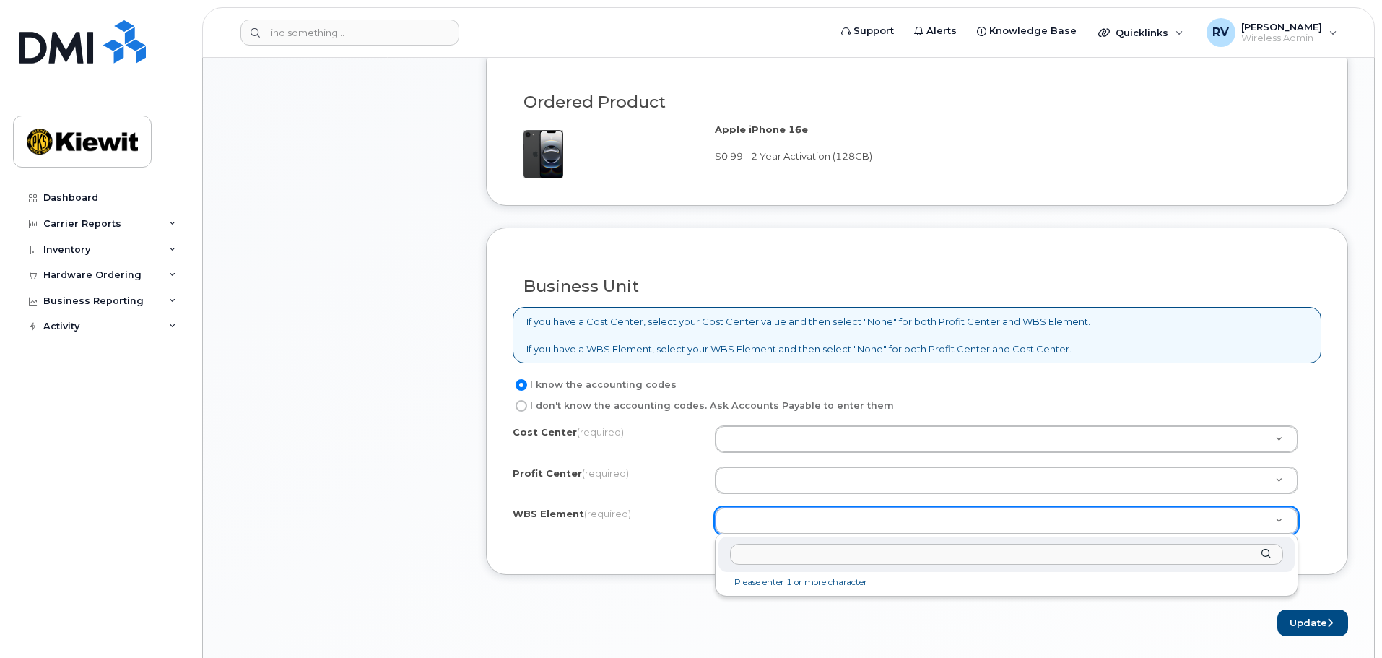
drag, startPoint x: 793, startPoint y: 556, endPoint x: 832, endPoint y: 556, distance: 39.0
click at [793, 556] on input "text" at bounding box center [1006, 554] width 553 height 21
paste input "106373.1846"
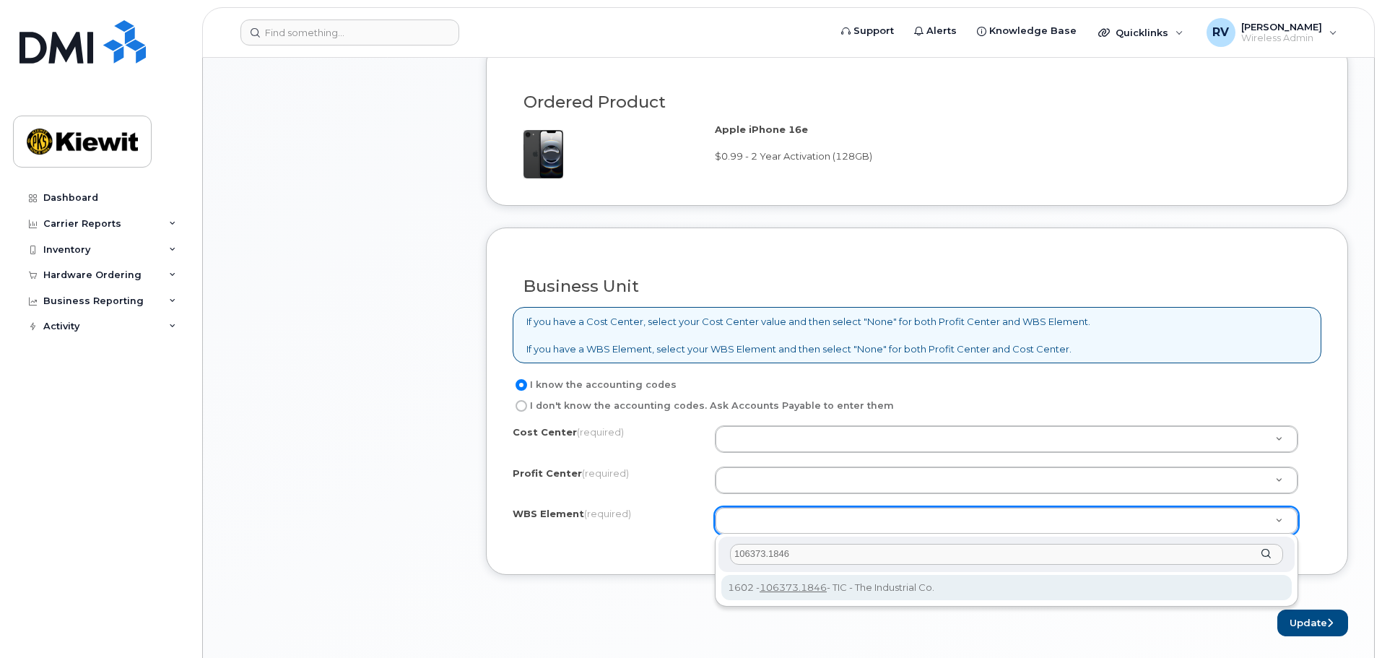
type input "106373.1846"
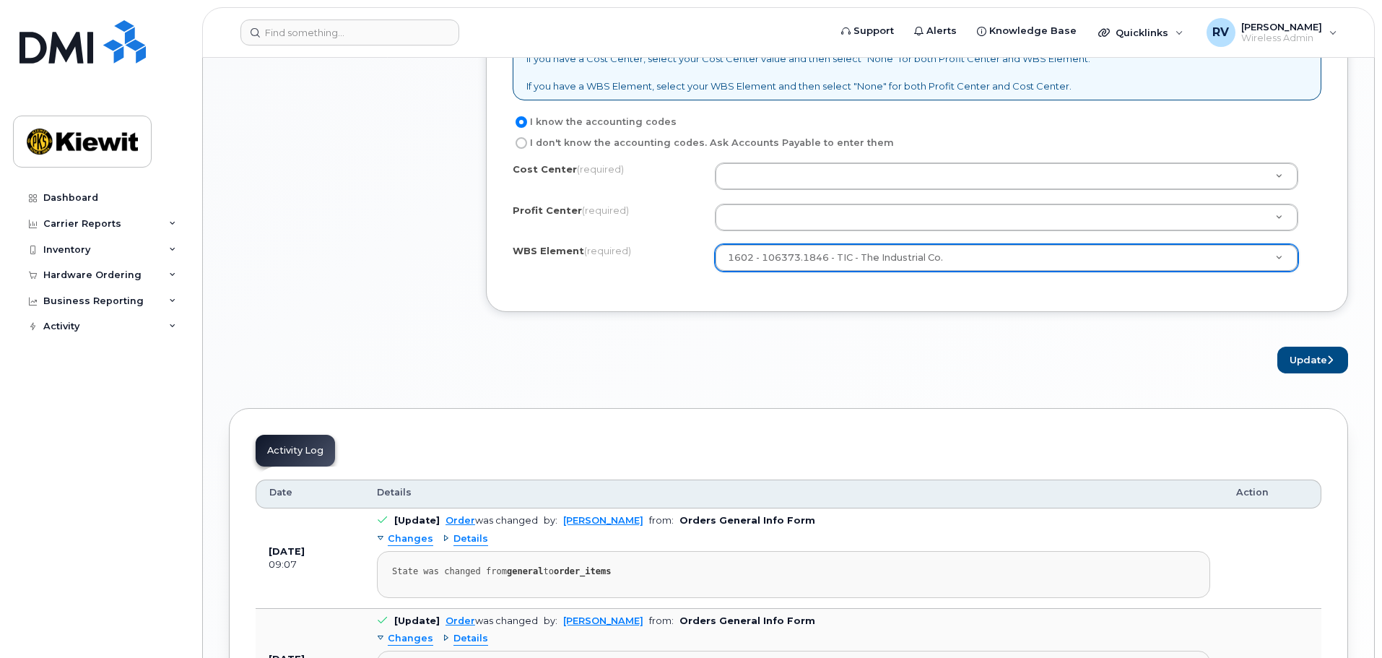
scroll to position [1299, 0]
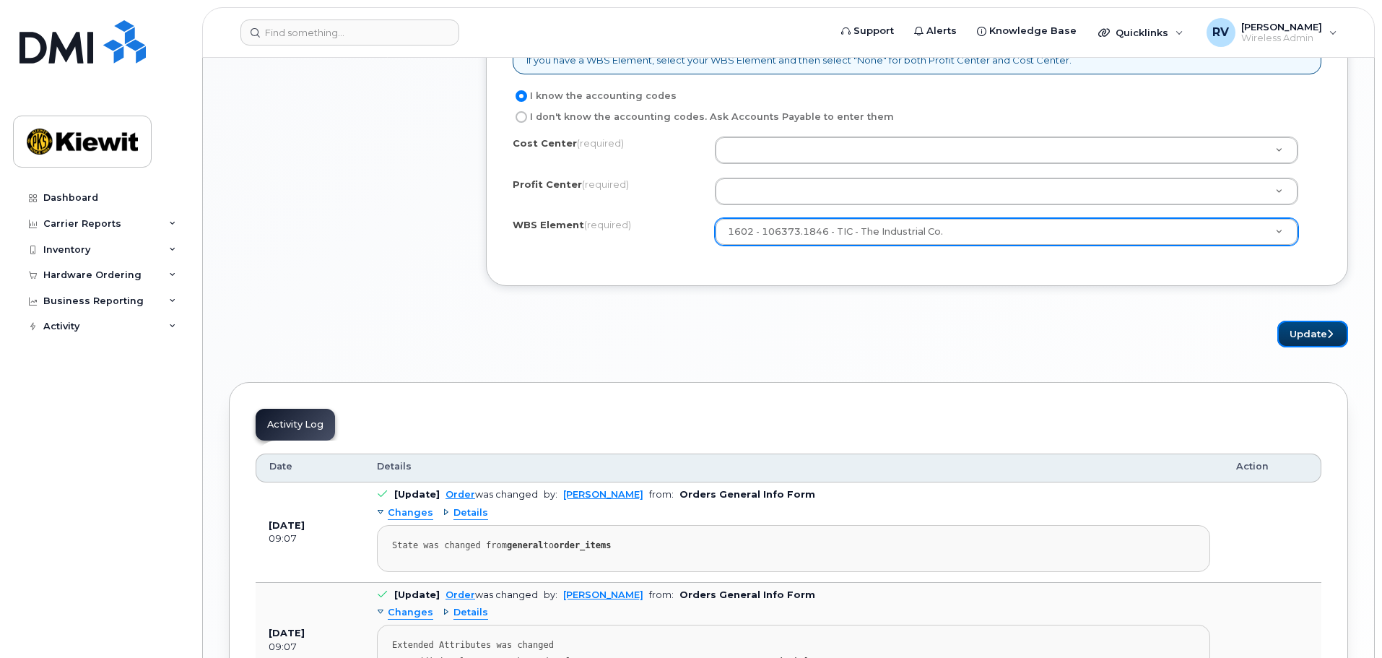
drag, startPoint x: 1304, startPoint y: 336, endPoint x: 1268, endPoint y: 344, distance: 36.8
click at [1304, 336] on button "Update" at bounding box center [1312, 334] width 71 height 27
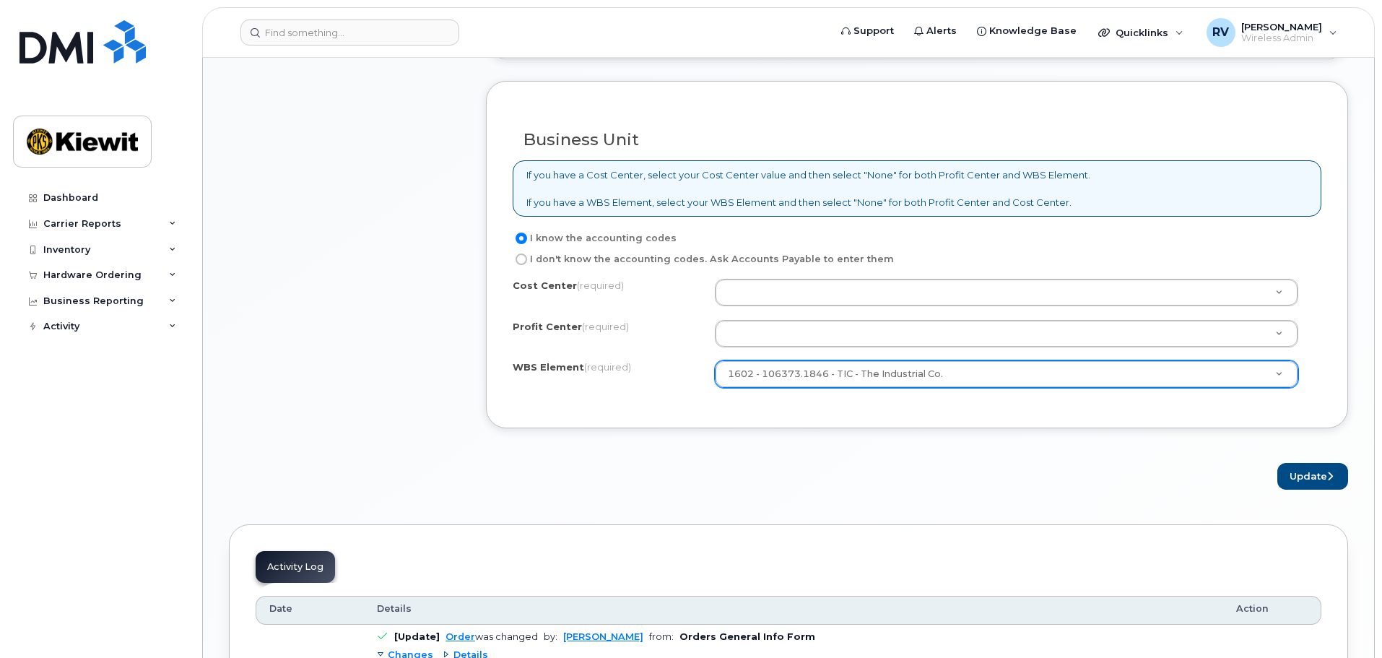
scroll to position [1155, 0]
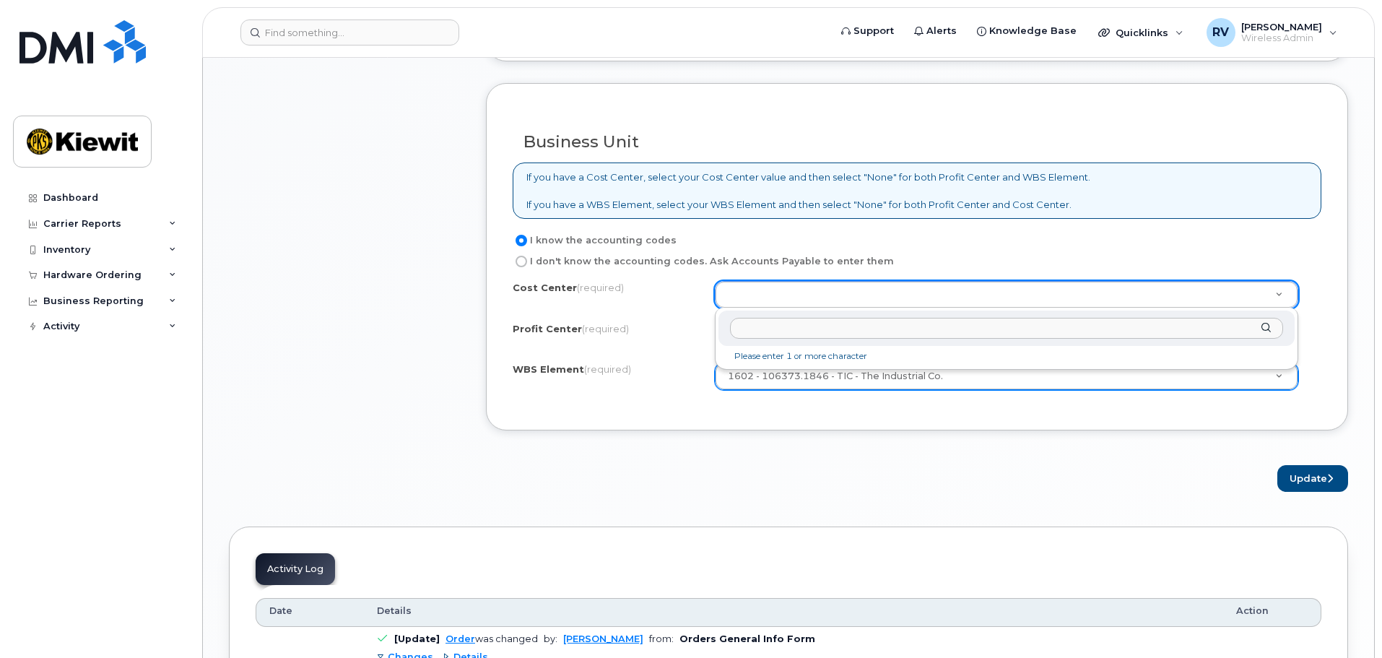
click at [801, 326] on input "text" at bounding box center [1006, 328] width 553 height 21
type input "None"
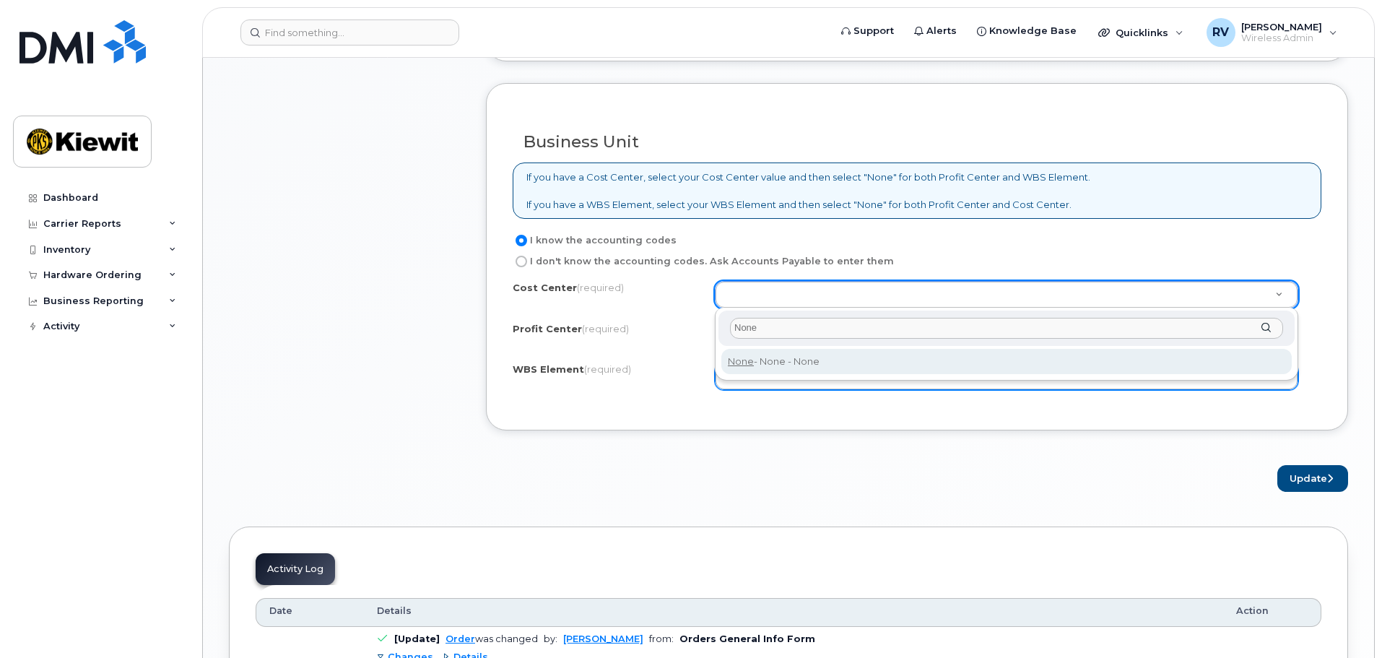
type input "None"
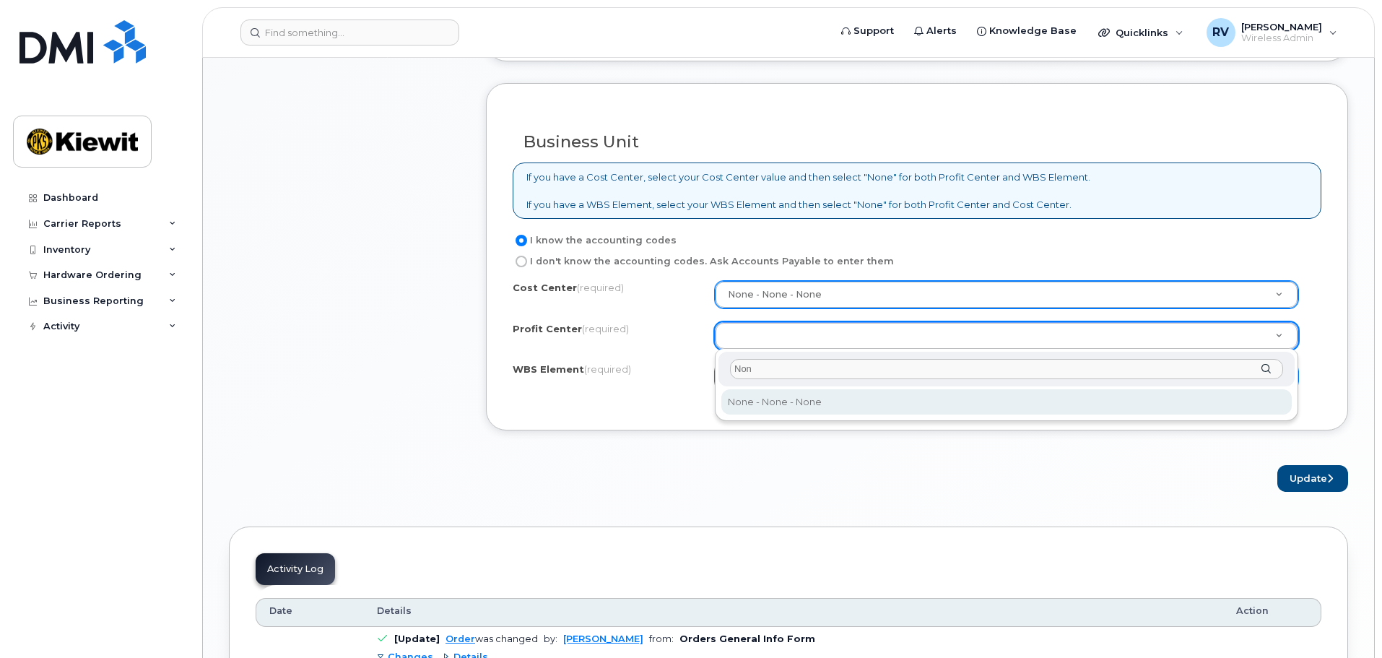
type input "None"
select select "None"
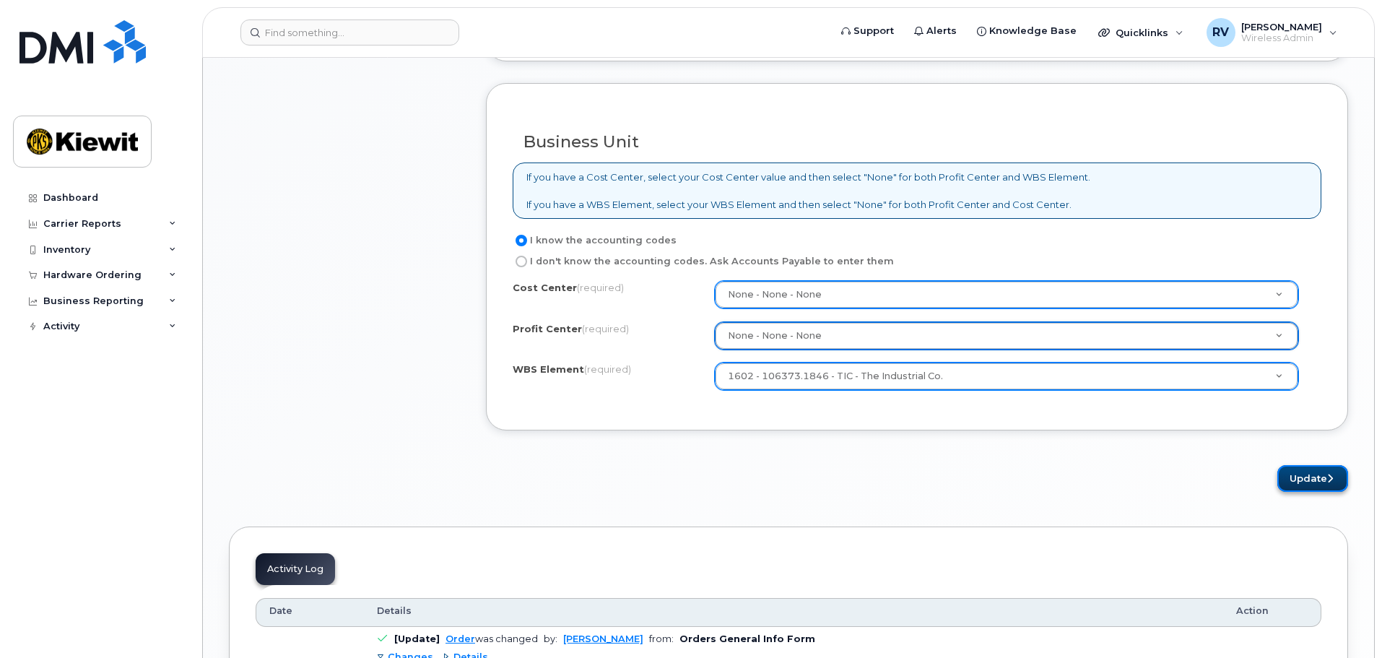
click at [1303, 483] on button "Update" at bounding box center [1312, 478] width 71 height 27
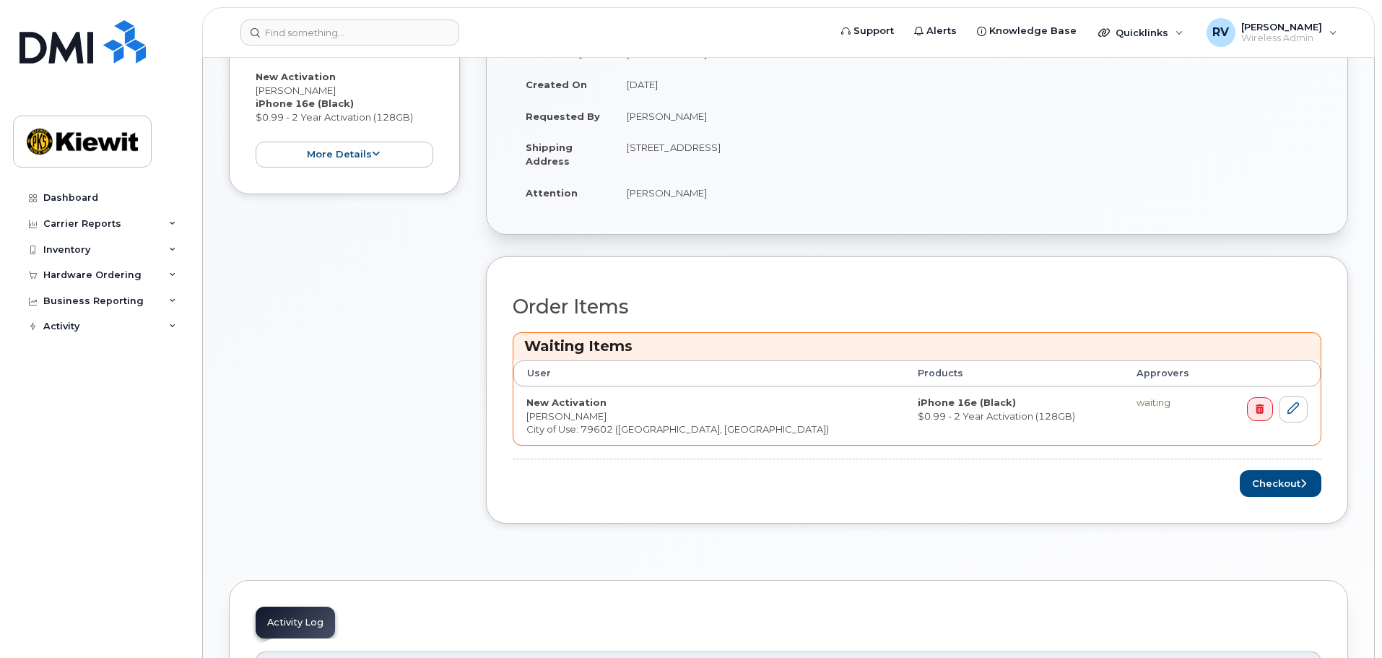
scroll to position [433, 0]
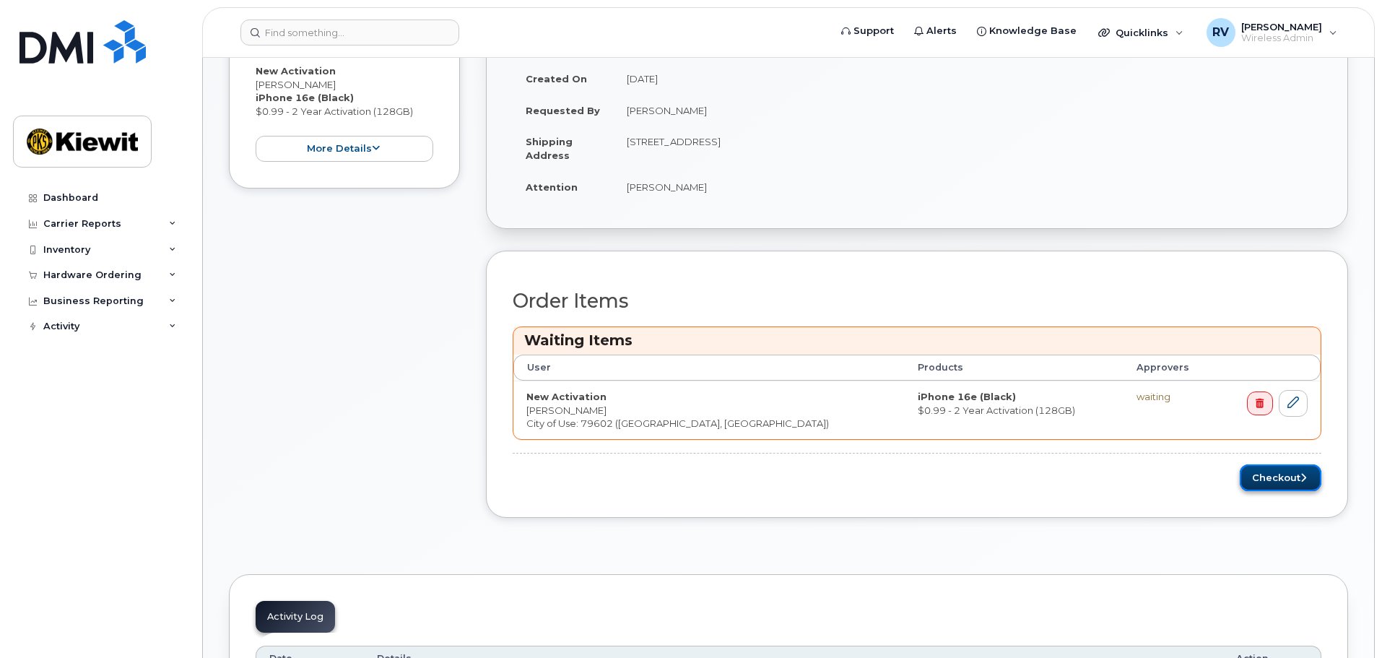
click at [1278, 479] on button "Checkout" at bounding box center [1280, 477] width 82 height 27
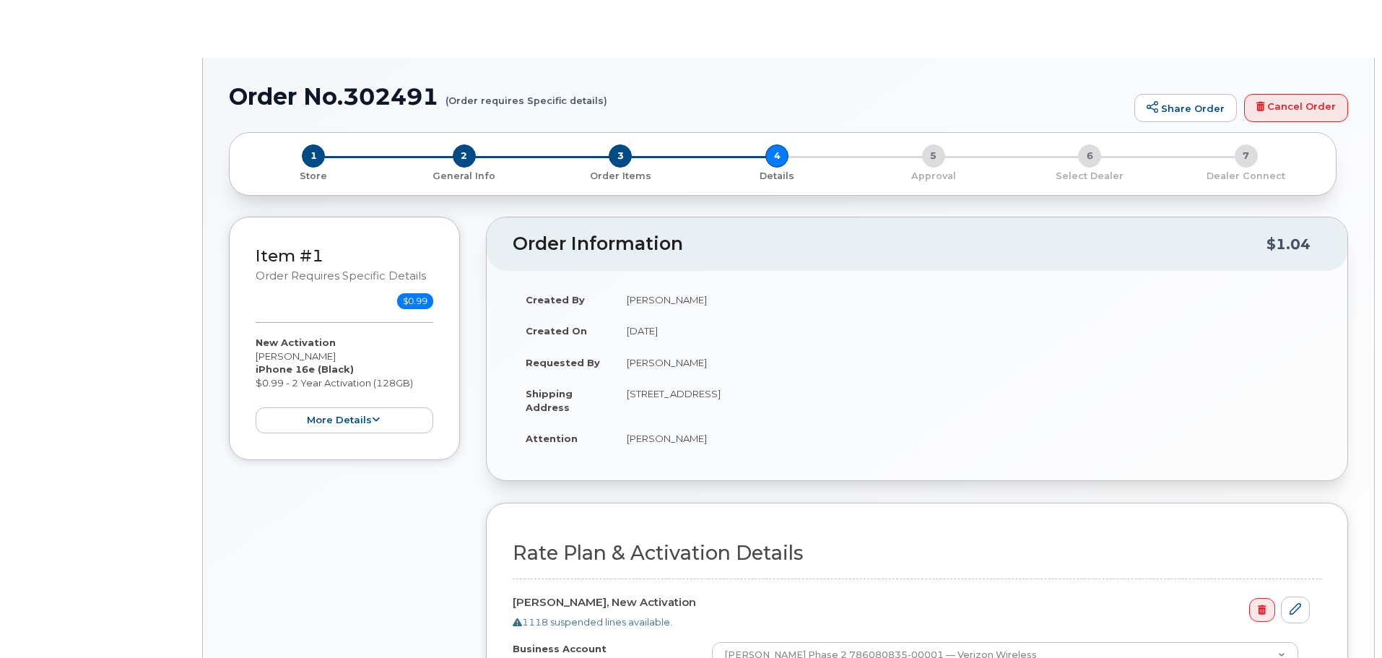
select select "Business Unlimited Smartphone"
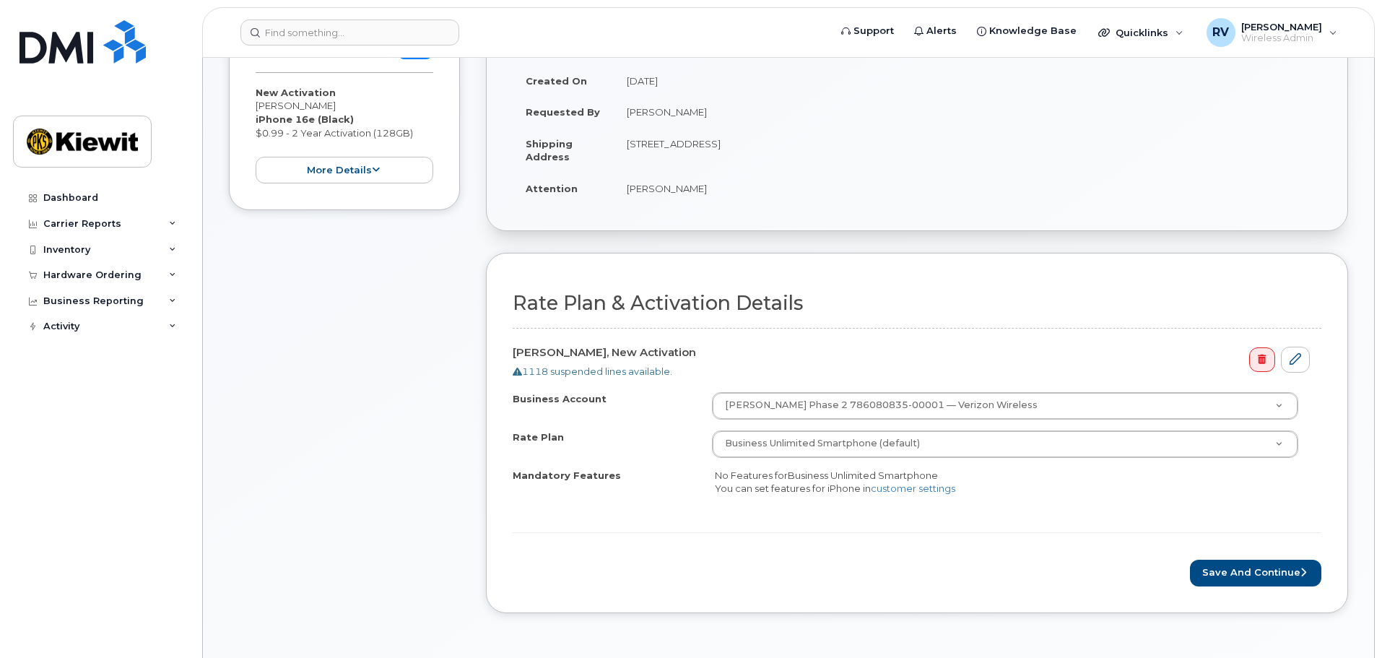
scroll to position [361, 0]
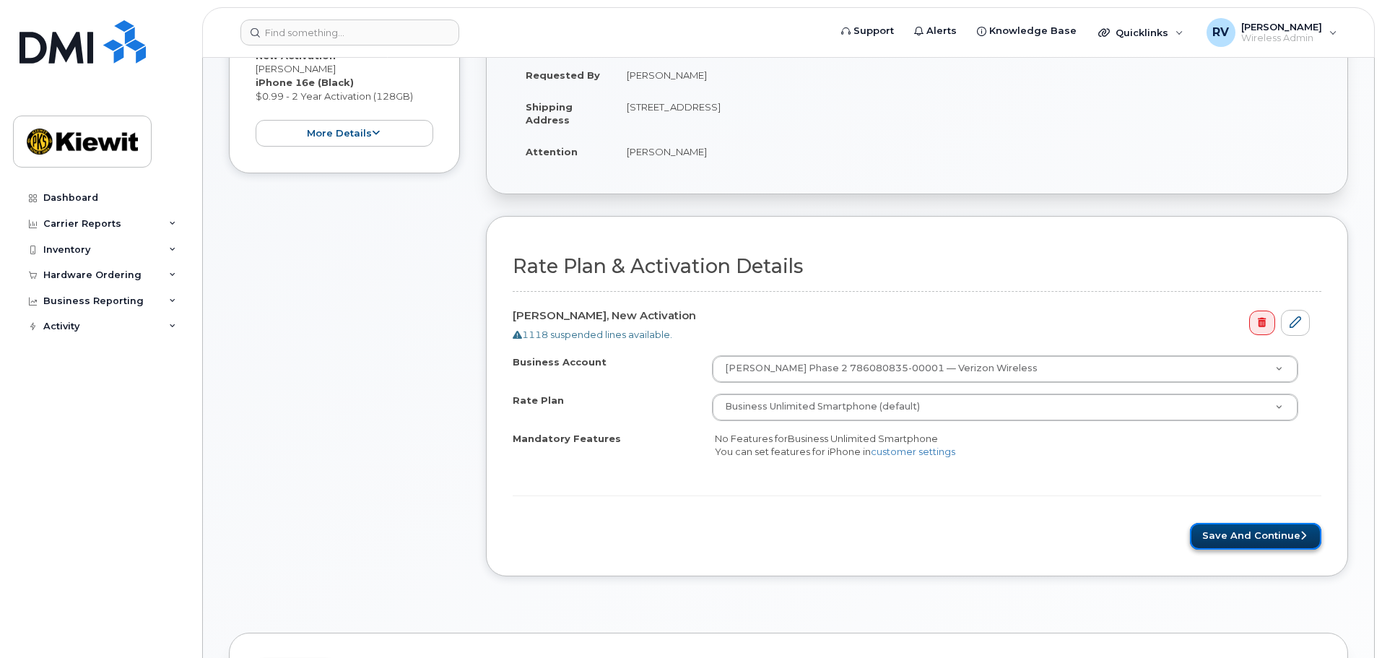
click at [1244, 533] on button "Save and Continue" at bounding box center [1255, 536] width 131 height 27
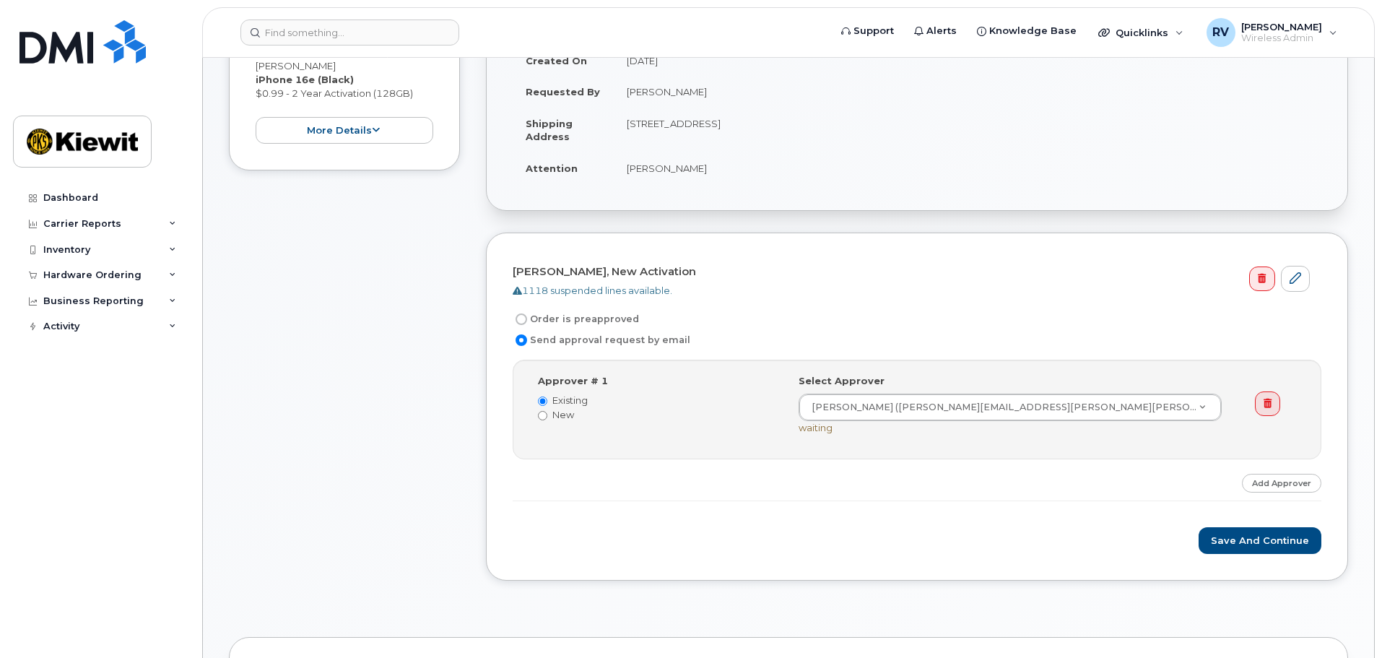
scroll to position [361, 0]
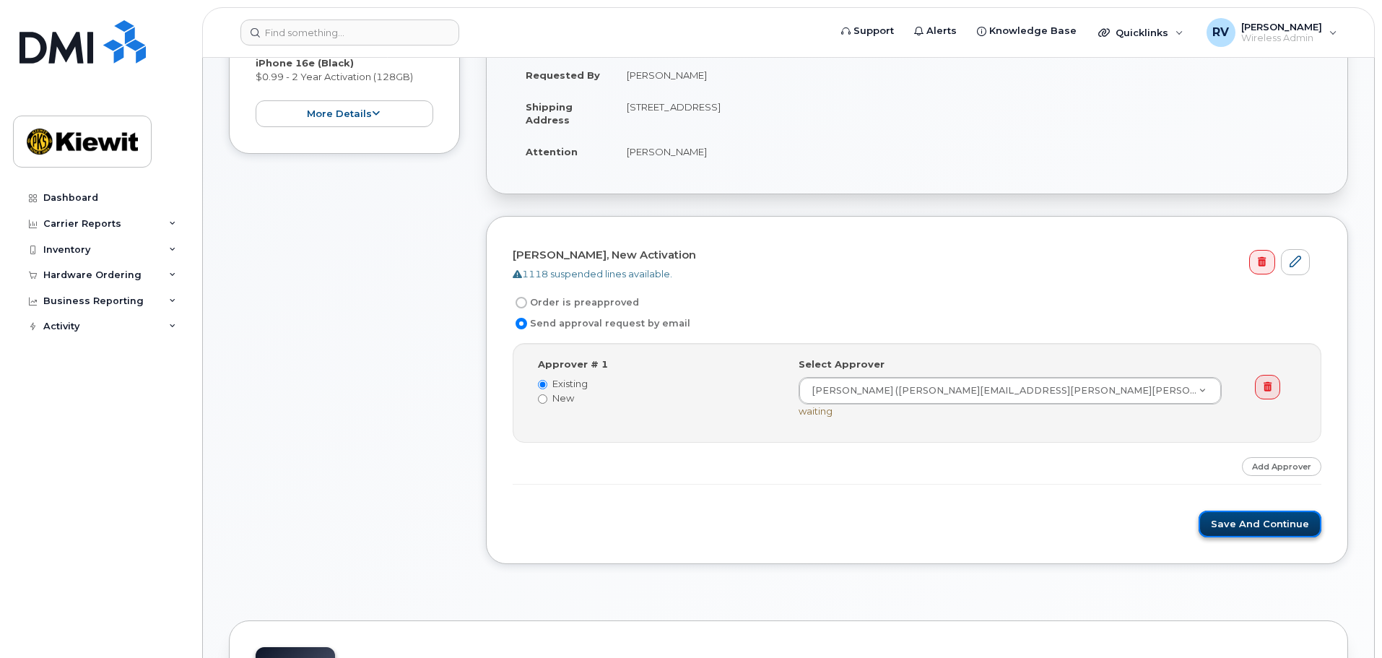
click at [1261, 526] on button "Save and Continue" at bounding box center [1259, 523] width 123 height 27
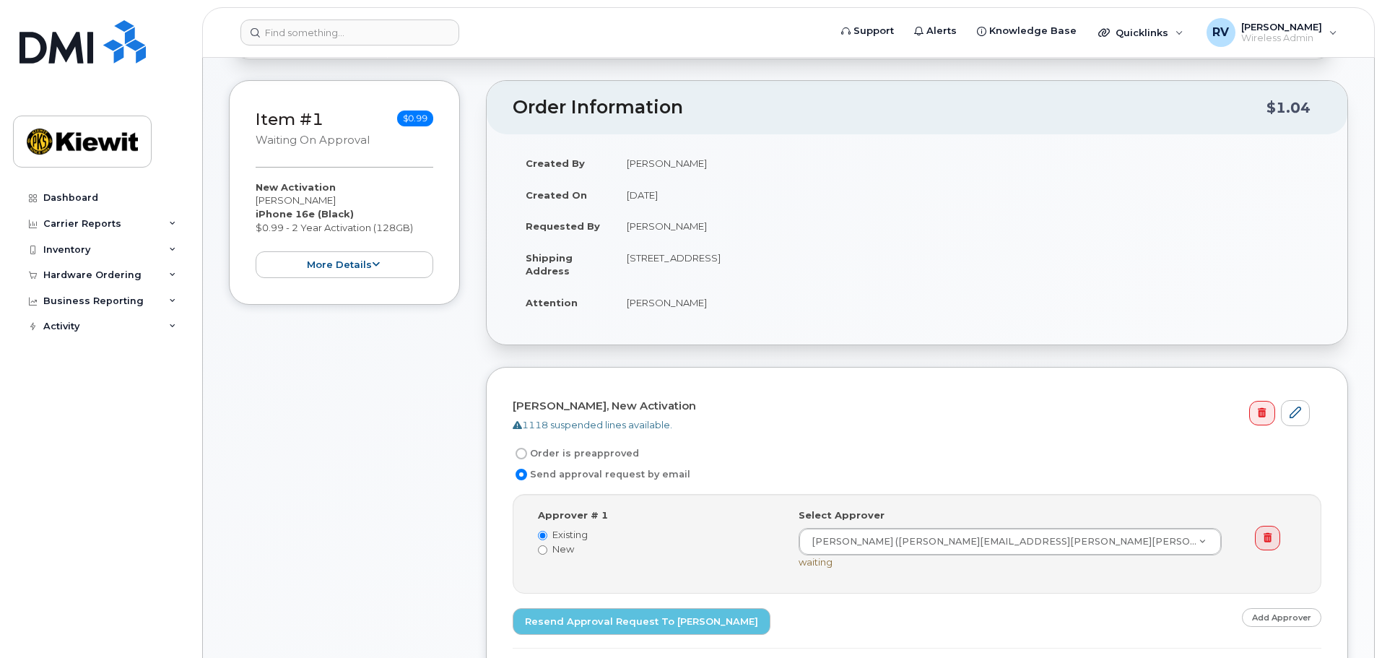
scroll to position [289, 0]
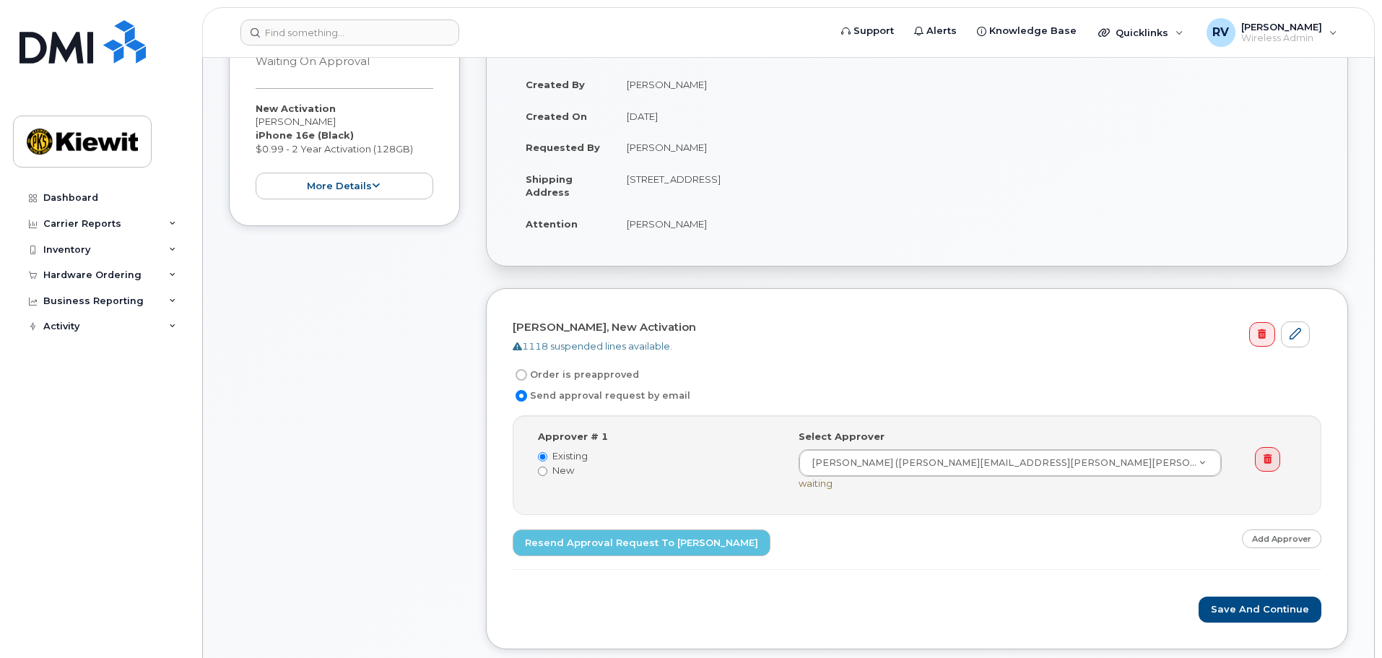
click at [520, 372] on input "Order is preapproved" at bounding box center [521, 375] width 12 height 12
radio input "true"
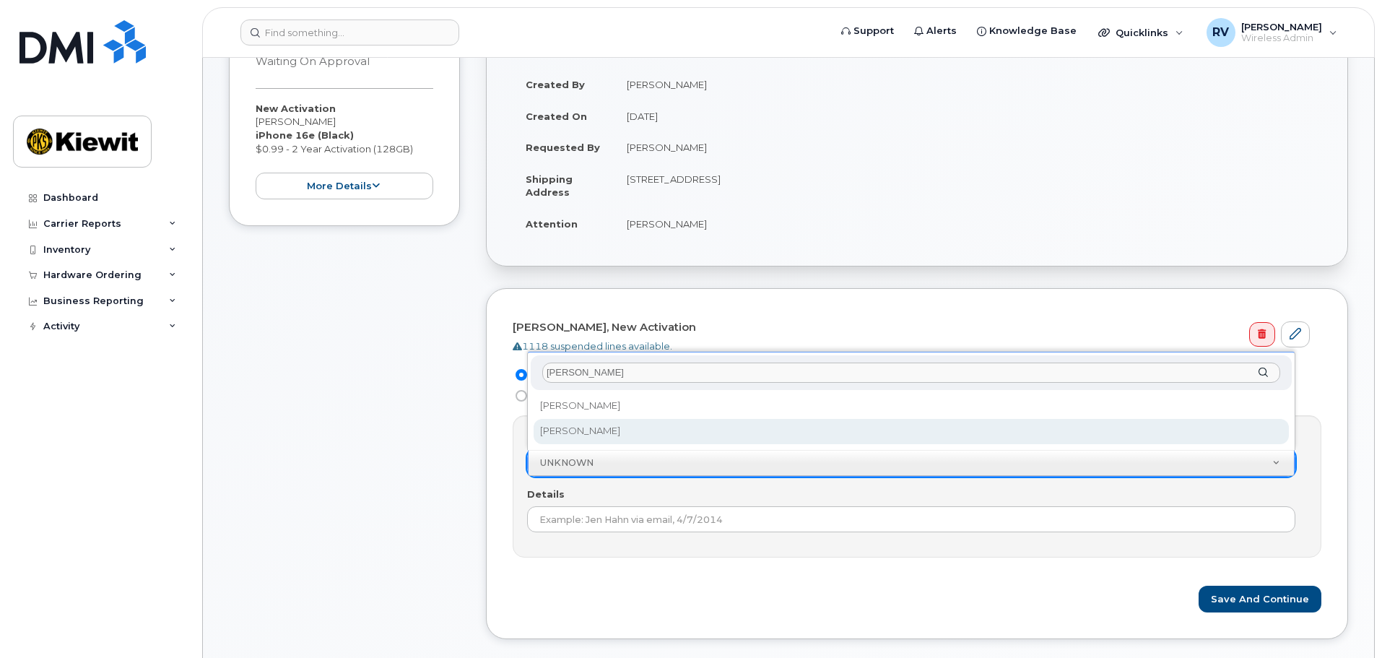
type input "richard"
select select "2150573"
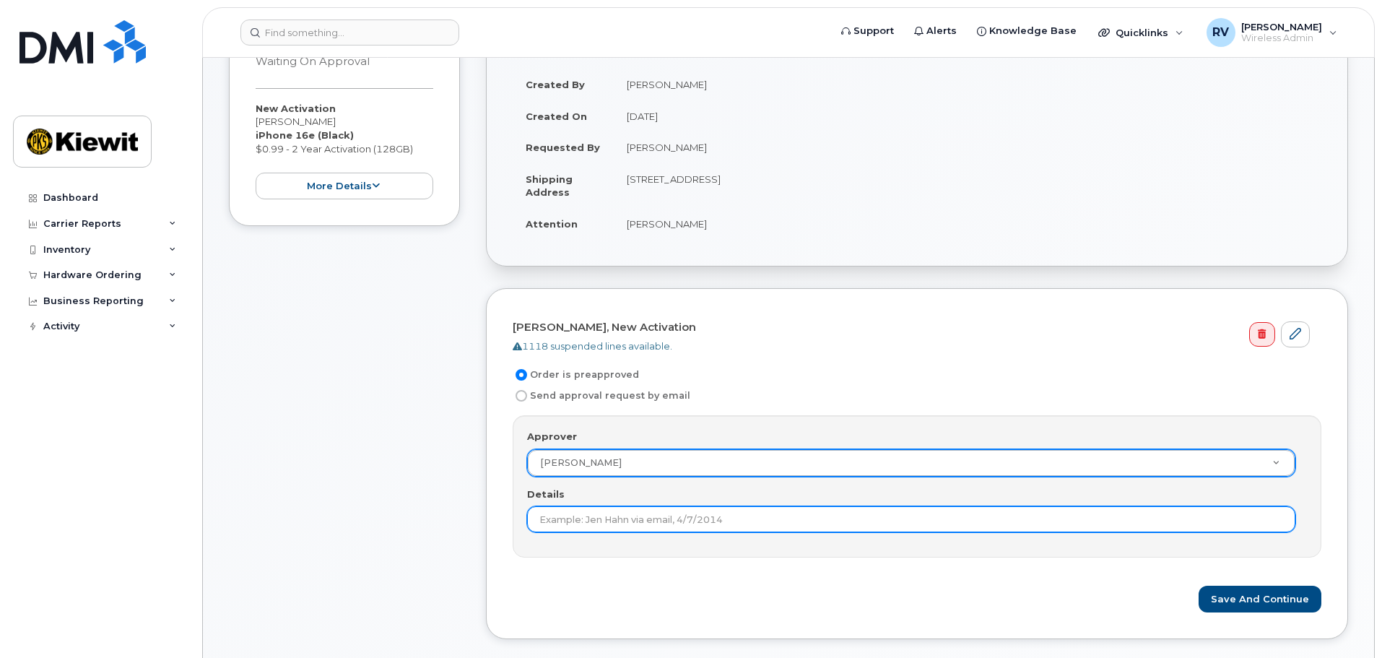
click at [713, 521] on input "Details" at bounding box center [911, 519] width 768 height 26
type input "Security phone for Frontier project."
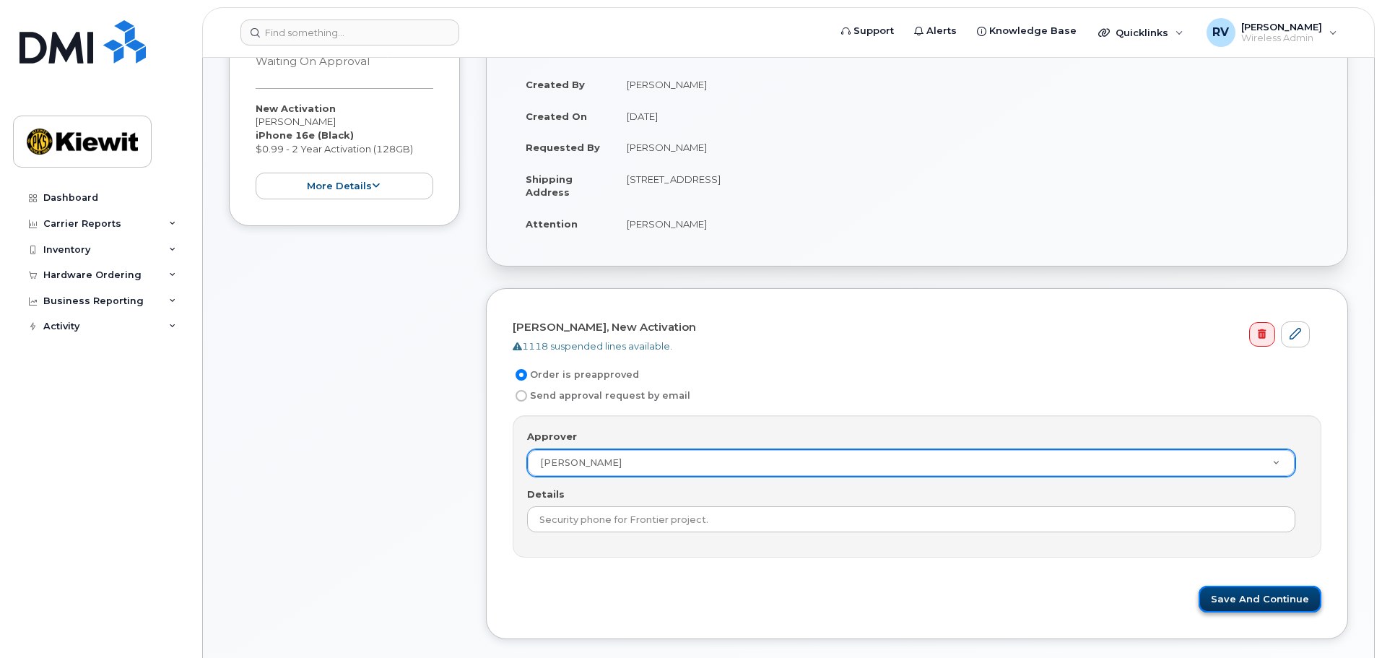
click at [1247, 597] on button "Save and Continue" at bounding box center [1259, 598] width 123 height 27
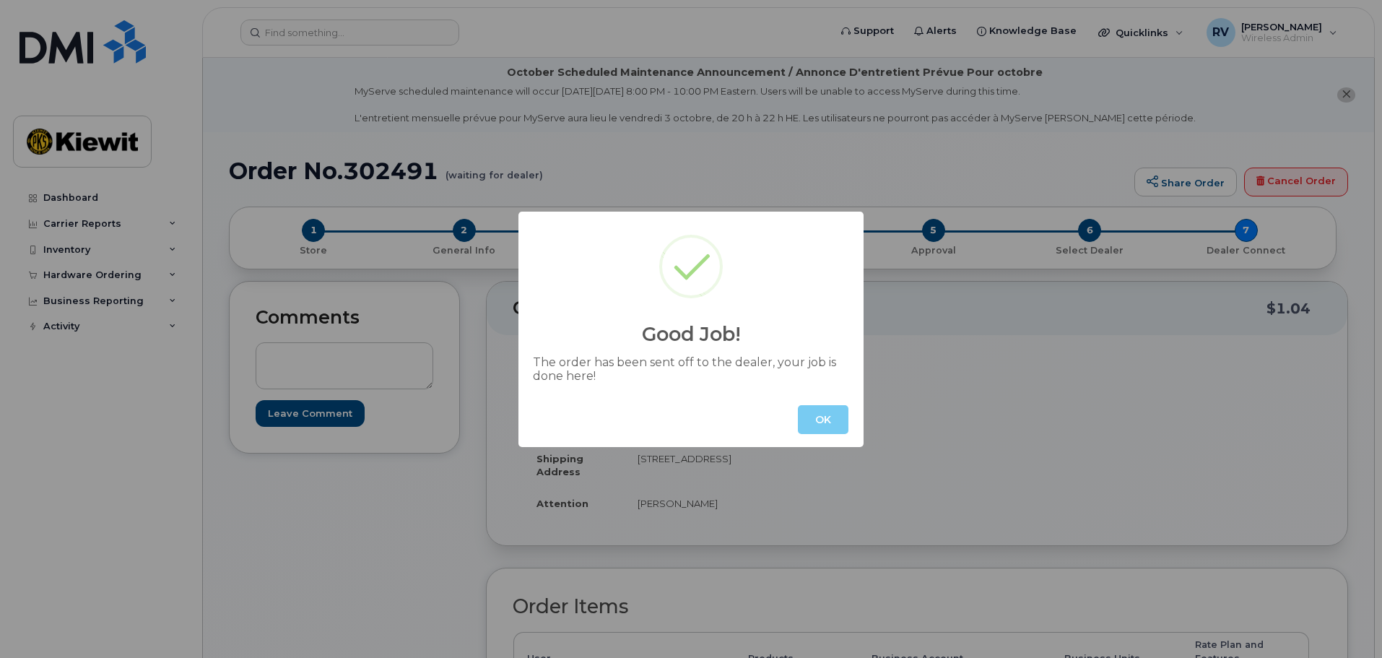
click at [819, 422] on button "OK" at bounding box center [823, 419] width 51 height 29
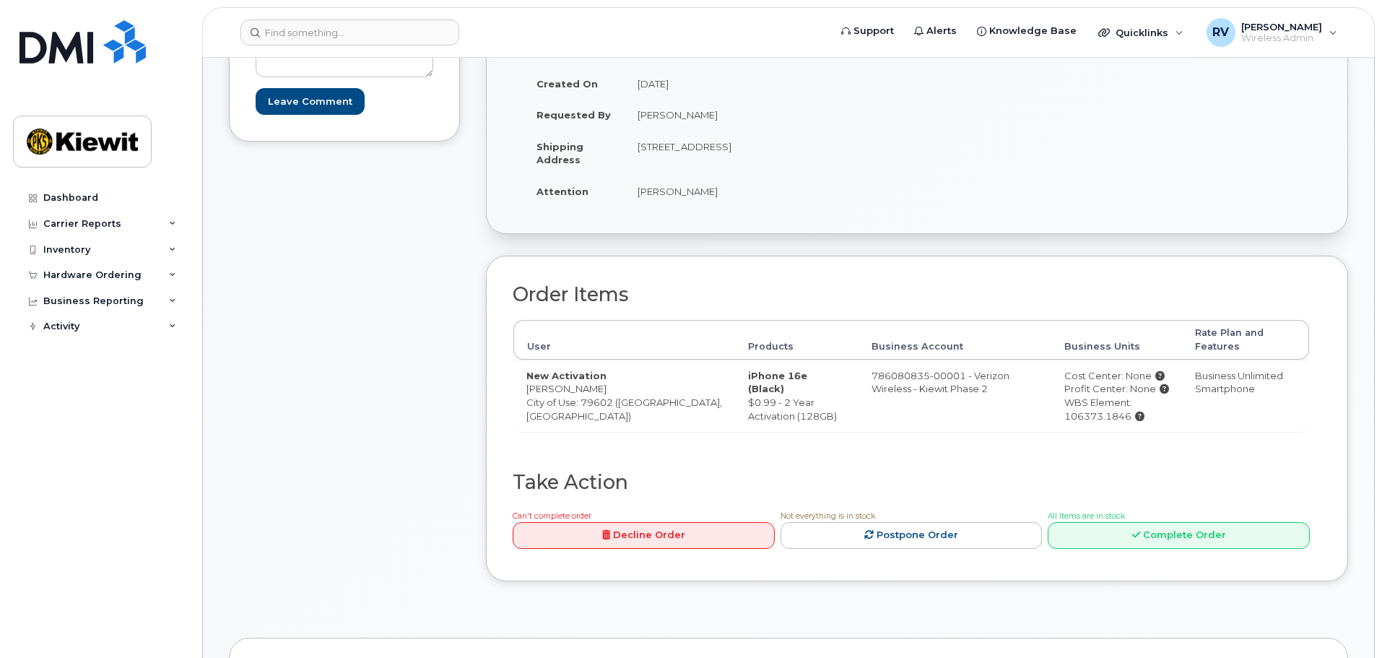
scroll to position [361, 0]
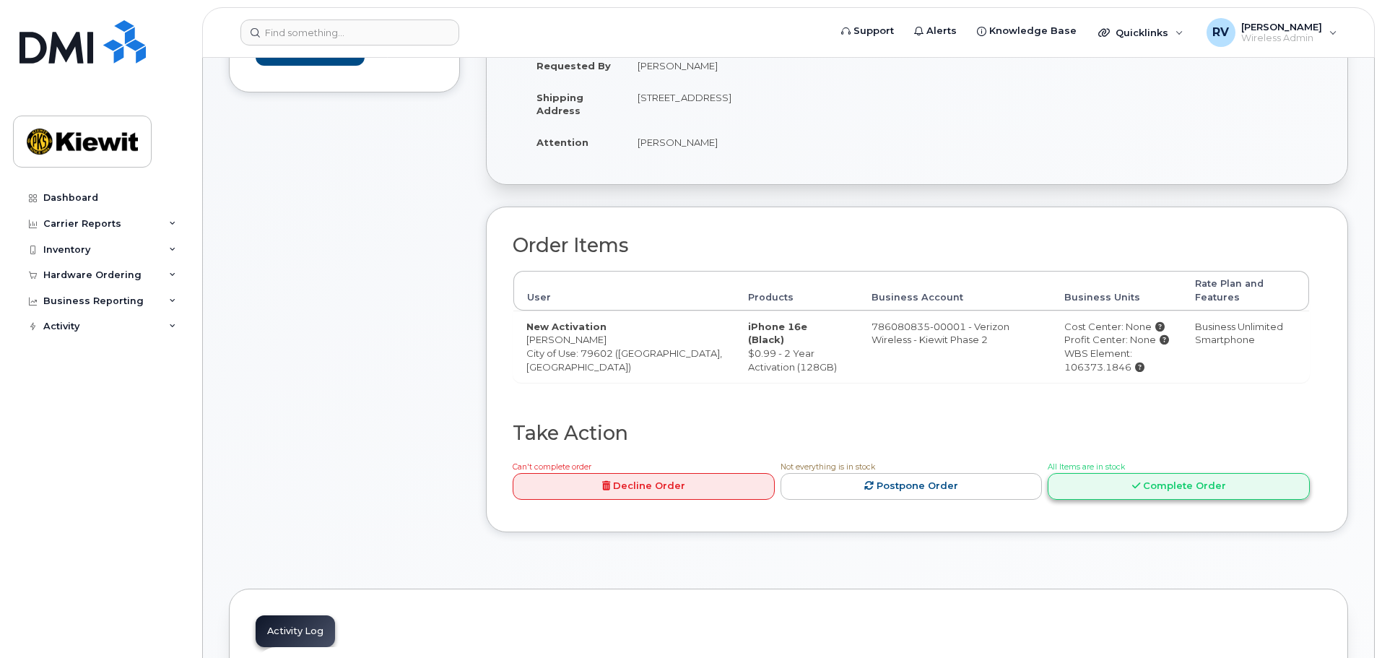
click at [1221, 476] on link "Complete Order" at bounding box center [1178, 486] width 262 height 27
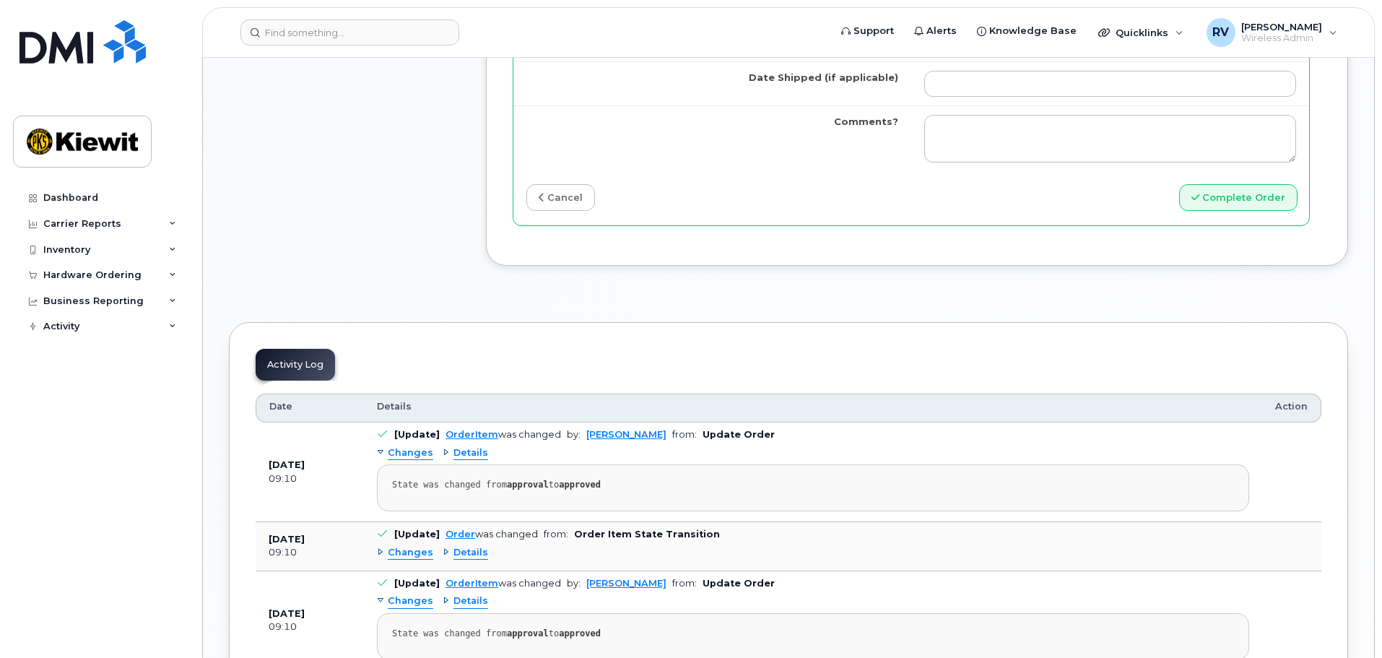
scroll to position [1299, 0]
